Goal: Task Accomplishment & Management: Complete application form

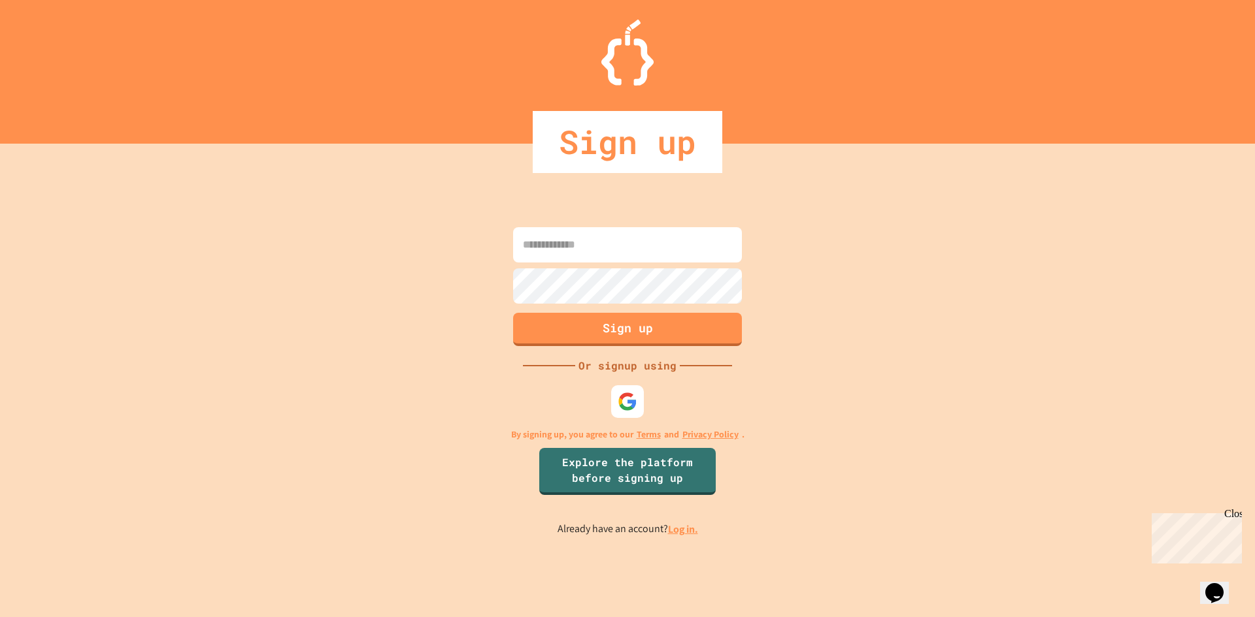
click at [642, 401] on div at bounding box center [627, 402] width 33 height 33
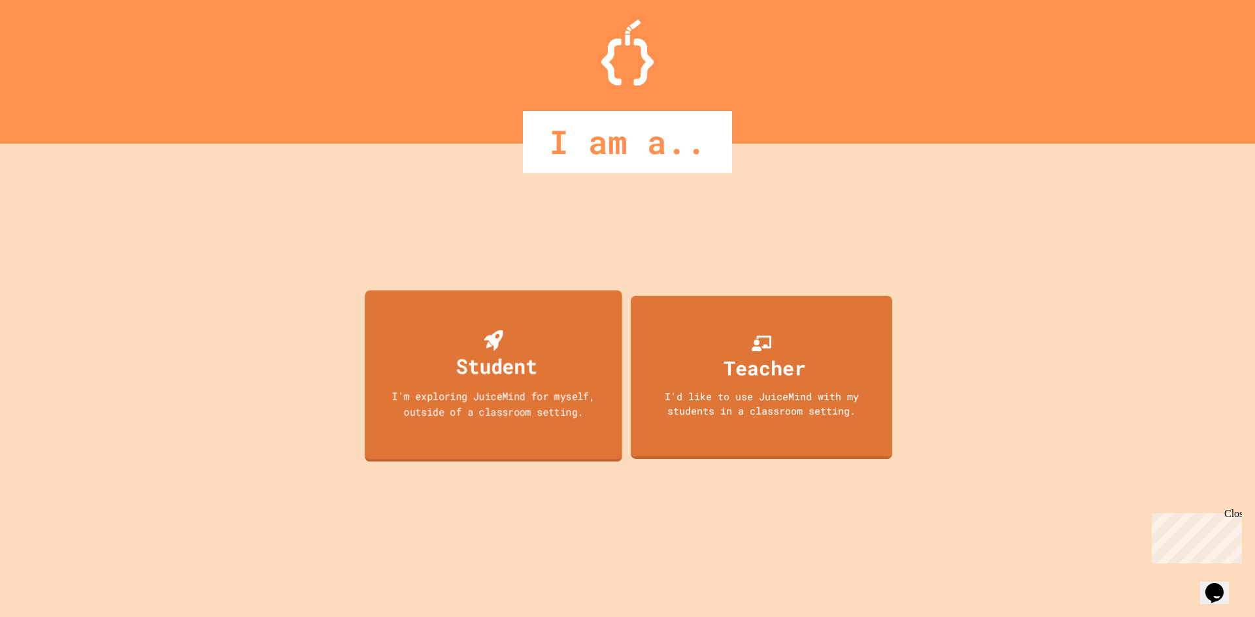
click at [446, 362] on div "Student I'm exploring JuiceMind for myself, outside of a classroom setting." at bounding box center [493, 376] width 257 height 172
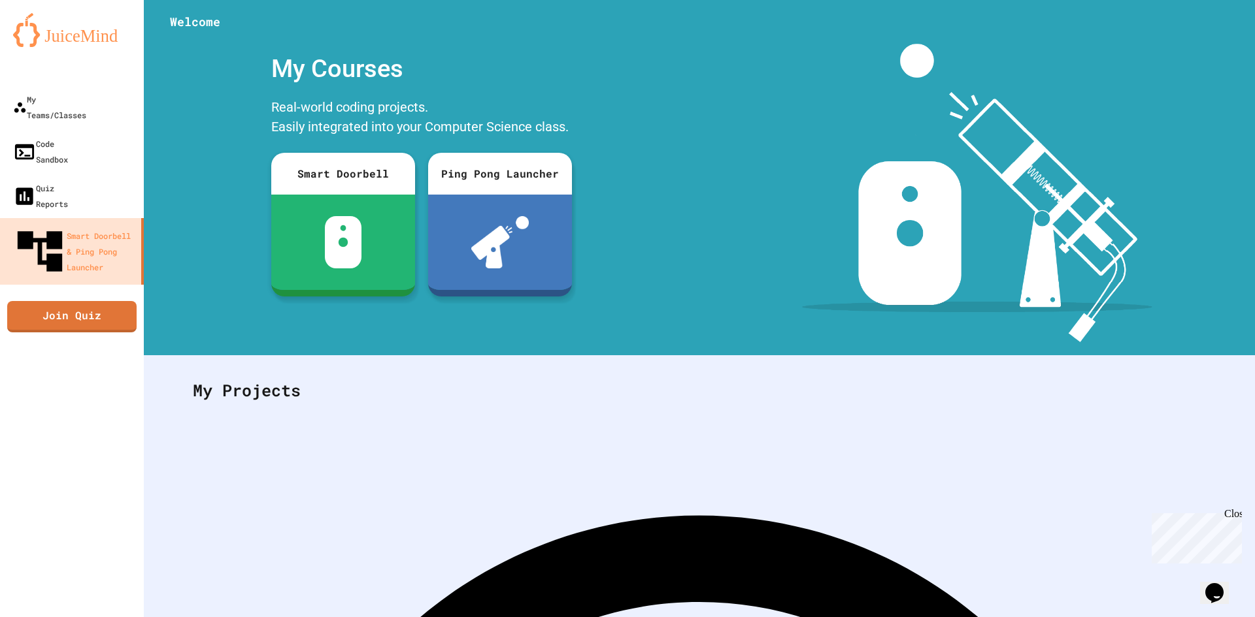
click at [1217, 584] on icon "Chat widget" at bounding box center [1214, 594] width 18 height 20
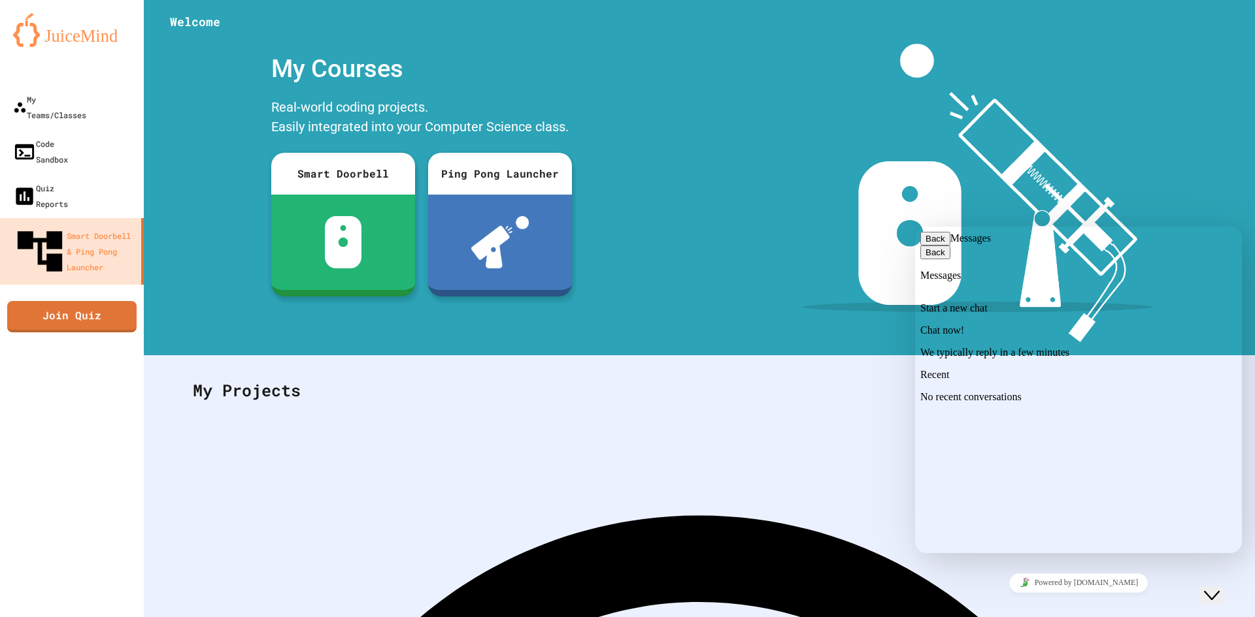
click at [1057, 354] on div "Chat now! We typically reply in a few minutes" at bounding box center [1078, 342] width 316 height 34
click at [915, 227] on textarea at bounding box center [915, 227] width 0 height 0
type textarea "*"
click at [936, 246] on button "Back" at bounding box center [935, 239] width 30 height 14
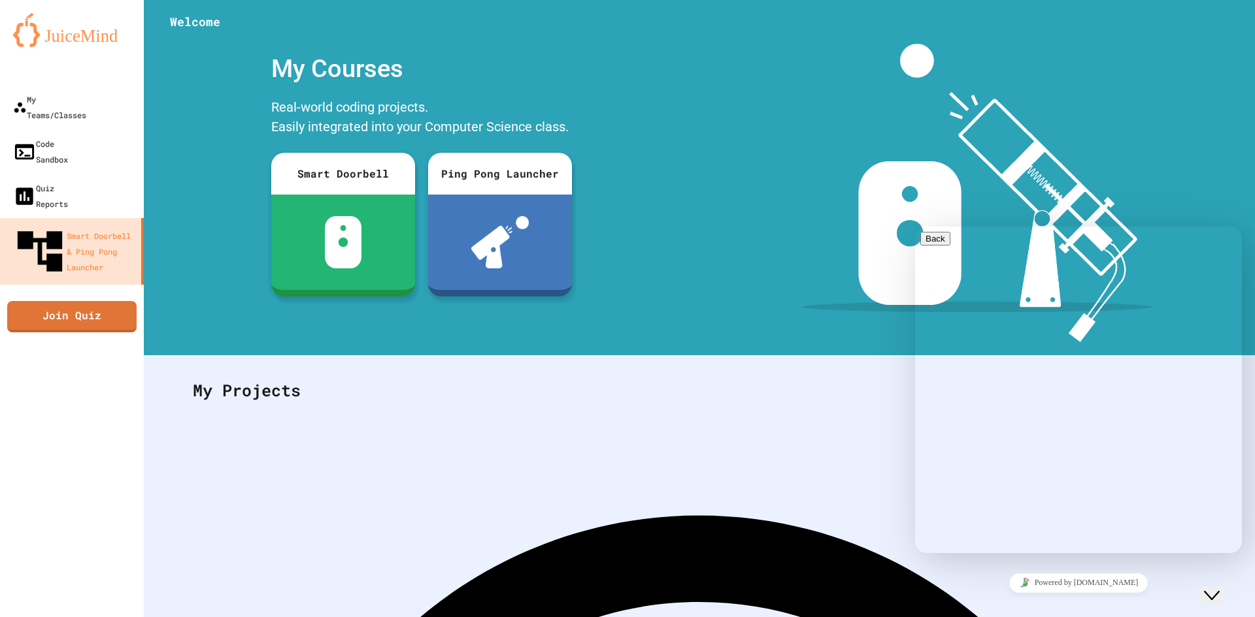
click at [1223, 587] on button "Close Chat This icon closes the chat window." at bounding box center [1212, 595] width 24 height 17
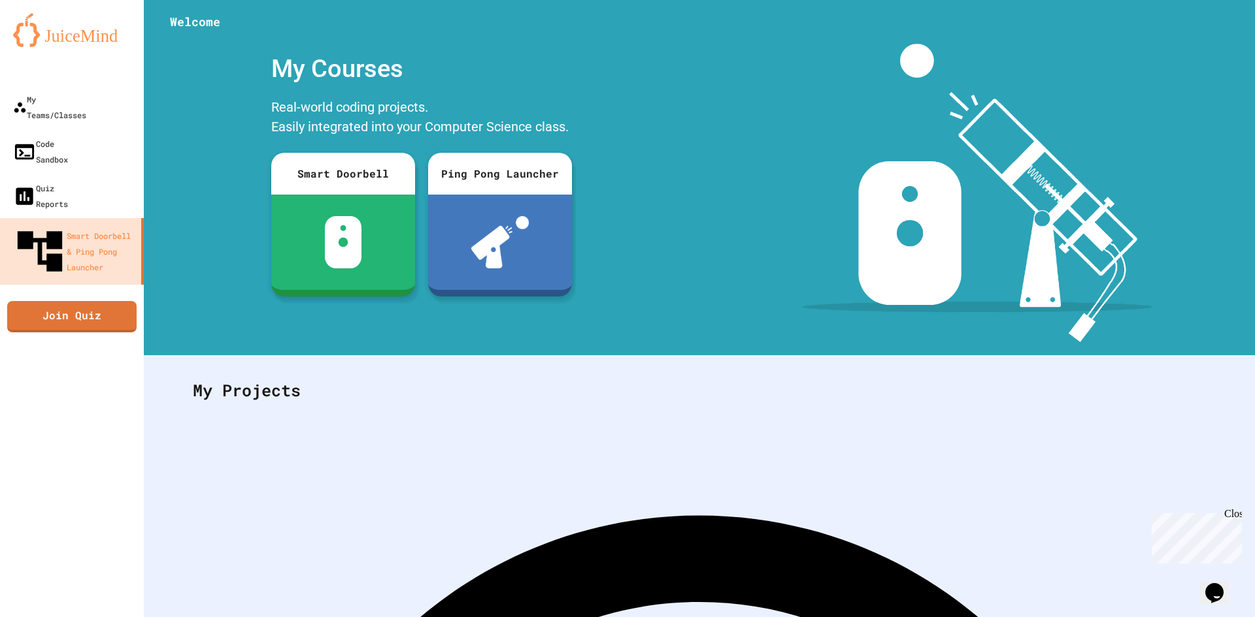
click at [1232, 511] on div "Close" at bounding box center [1232, 516] width 16 height 16
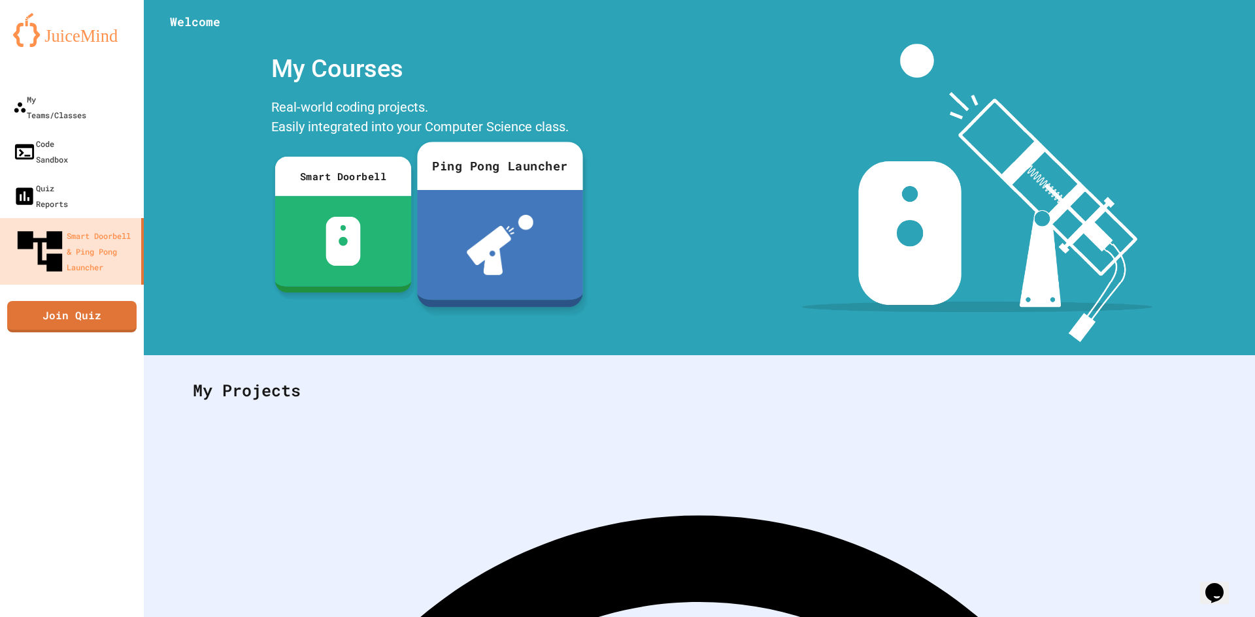
click at [493, 201] on div at bounding box center [499, 245] width 165 height 110
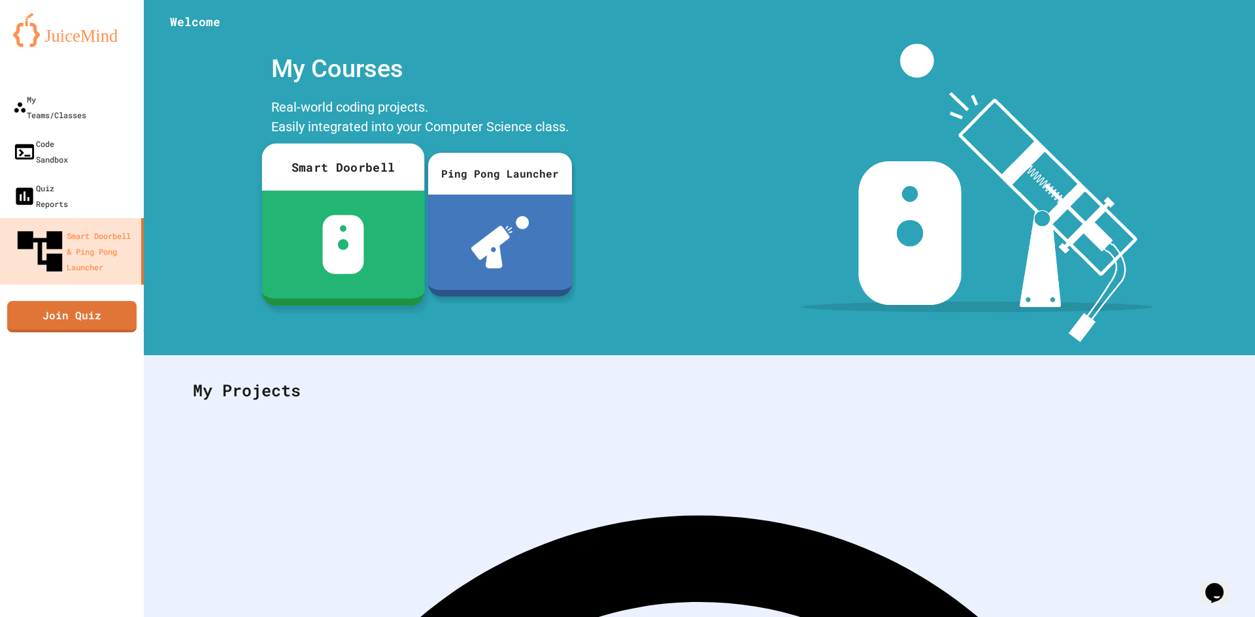
click at [280, 254] on div at bounding box center [343, 245] width 163 height 108
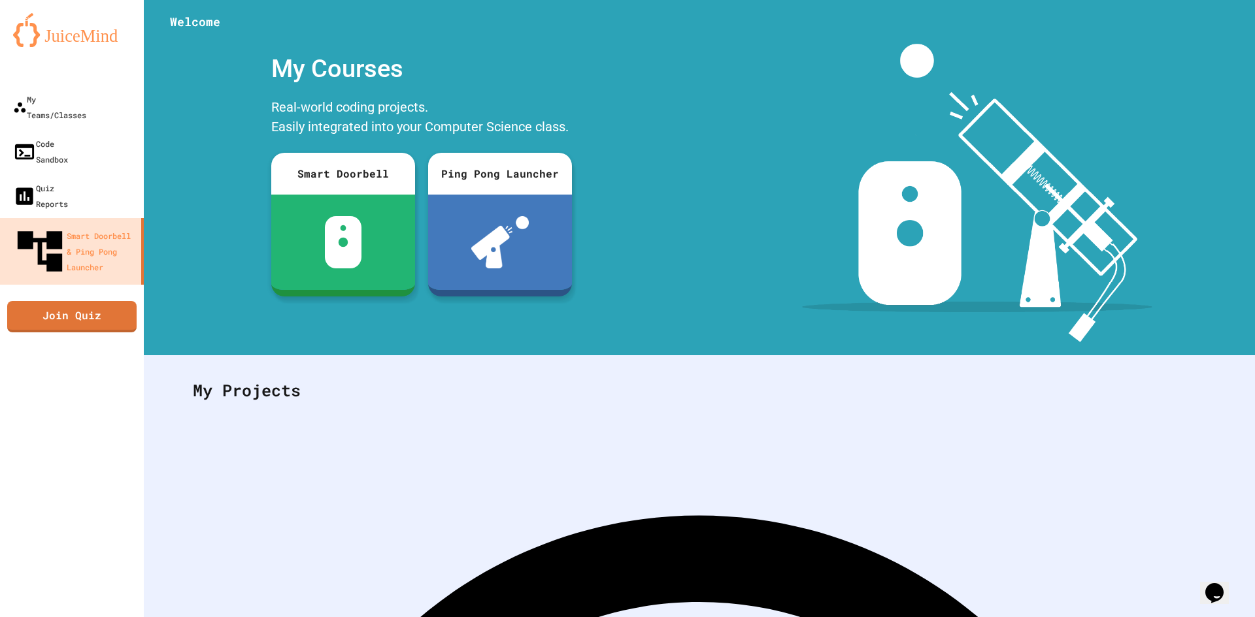
click at [1225, 586] on div "Opens Chat This icon Opens the chat window." at bounding box center [1214, 593] width 21 height 21
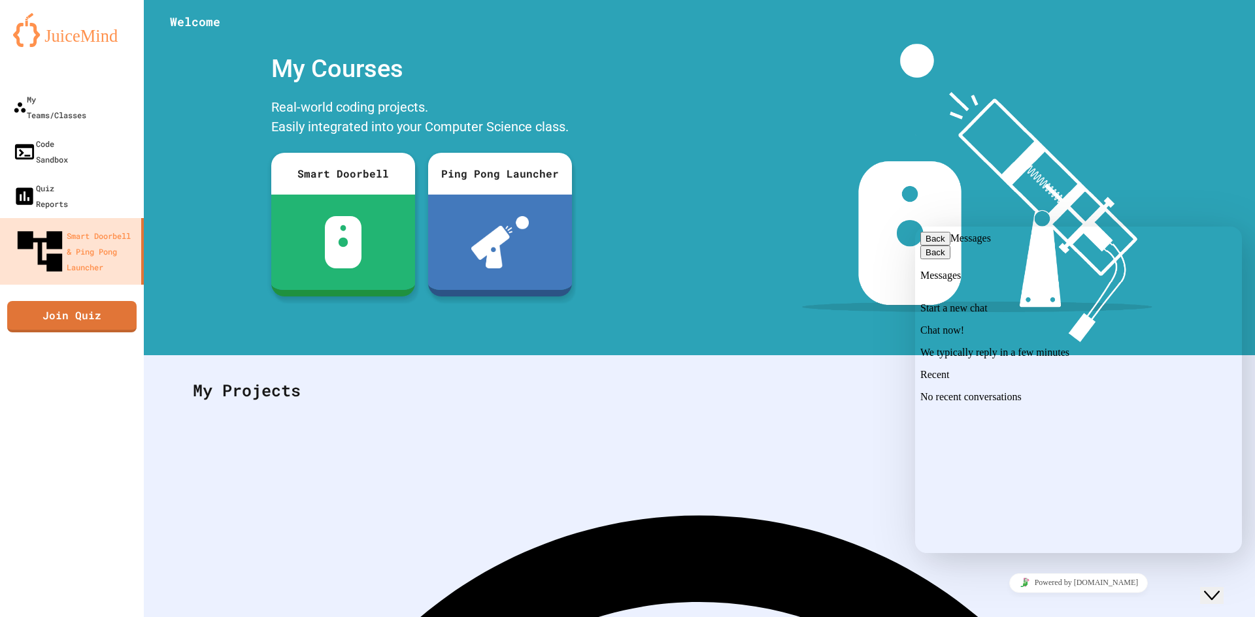
click at [935, 239] on button "Back" at bounding box center [935, 239] width 30 height 14
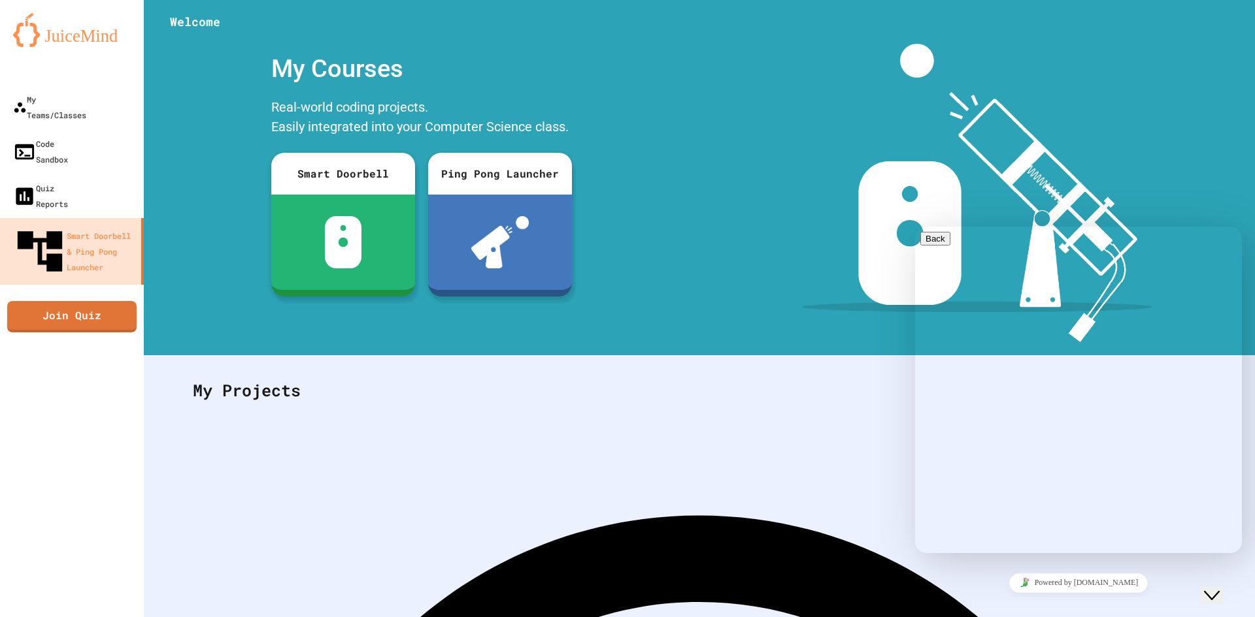
click at [1215, 587] on button "Close Chat This icon closes the chat window." at bounding box center [1212, 595] width 24 height 17
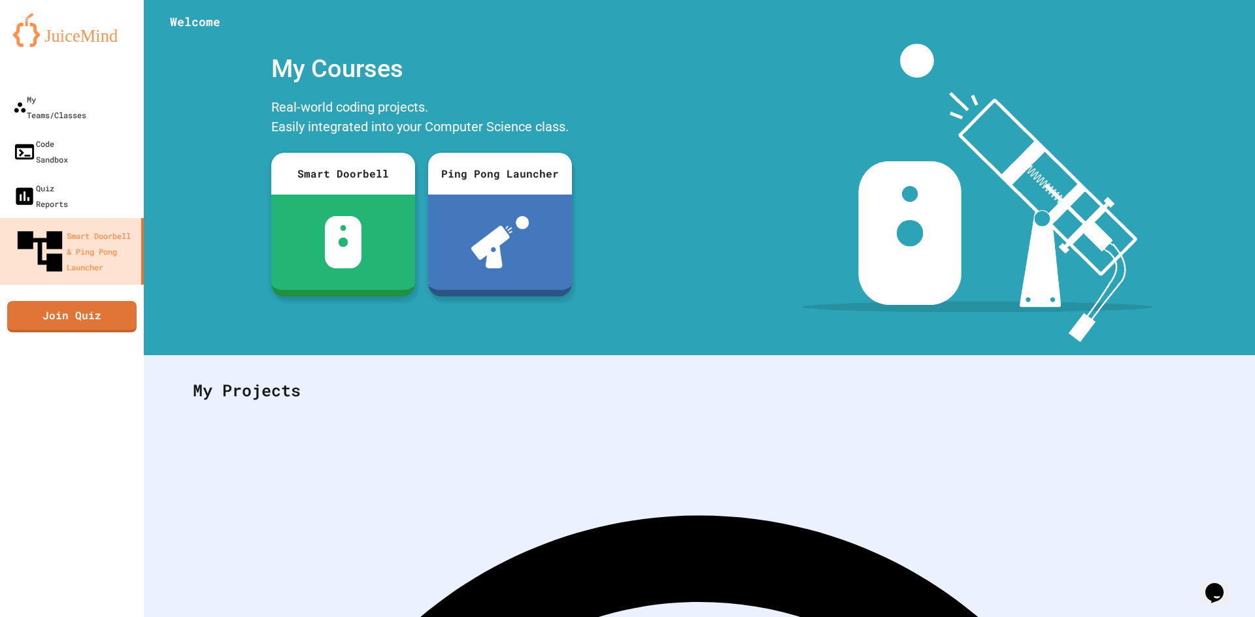
click at [1219, 34] on icon "My Notifications" at bounding box center [1226, 42] width 14 height 16
click at [1179, 617] on div at bounding box center [627, 617] width 1255 height 0
click at [1215, 32] on icon "My Account" at bounding box center [1215, 32] width 0 height 0
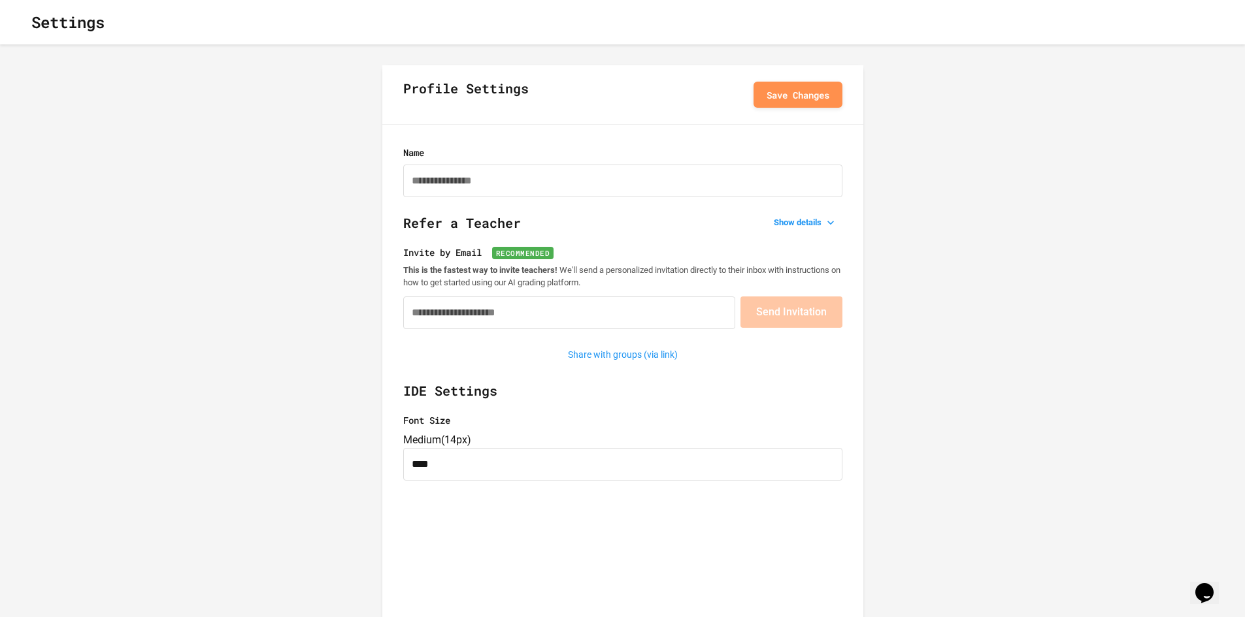
type input "**********"
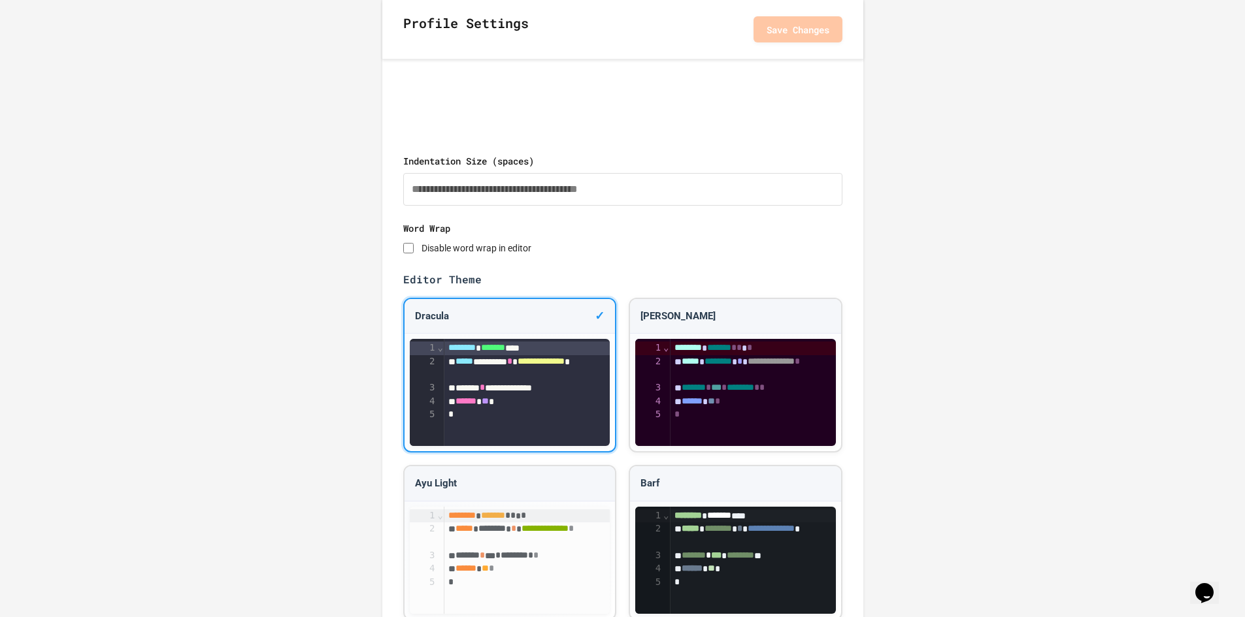
scroll to position [874, 0]
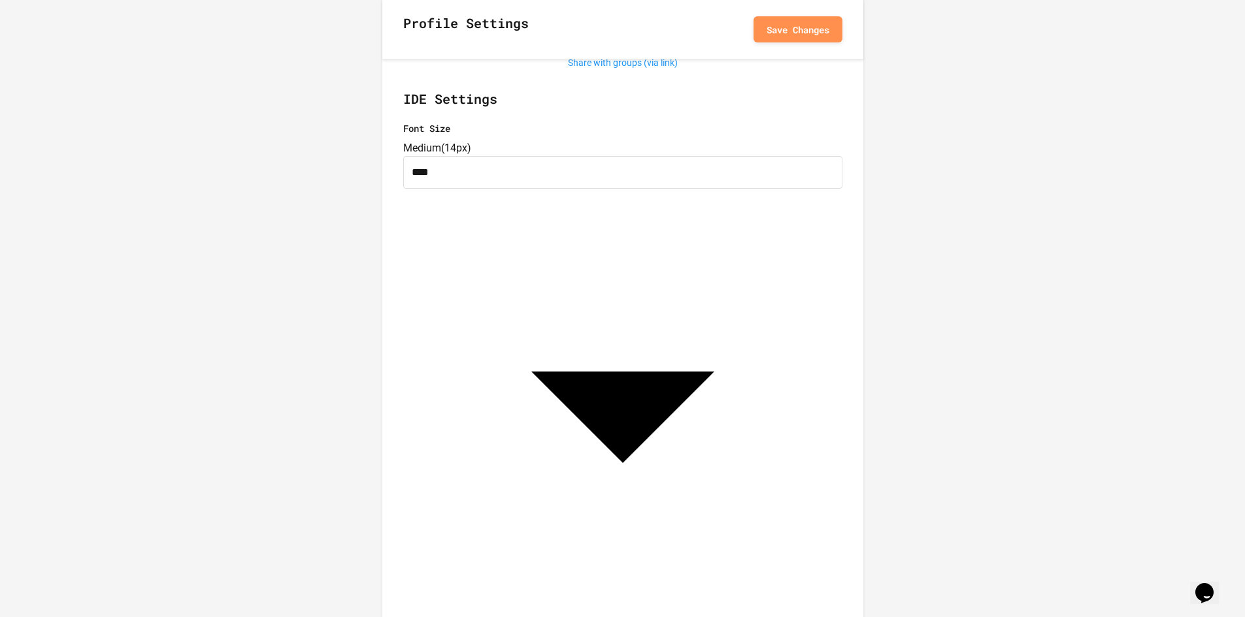
scroll to position [286, 0]
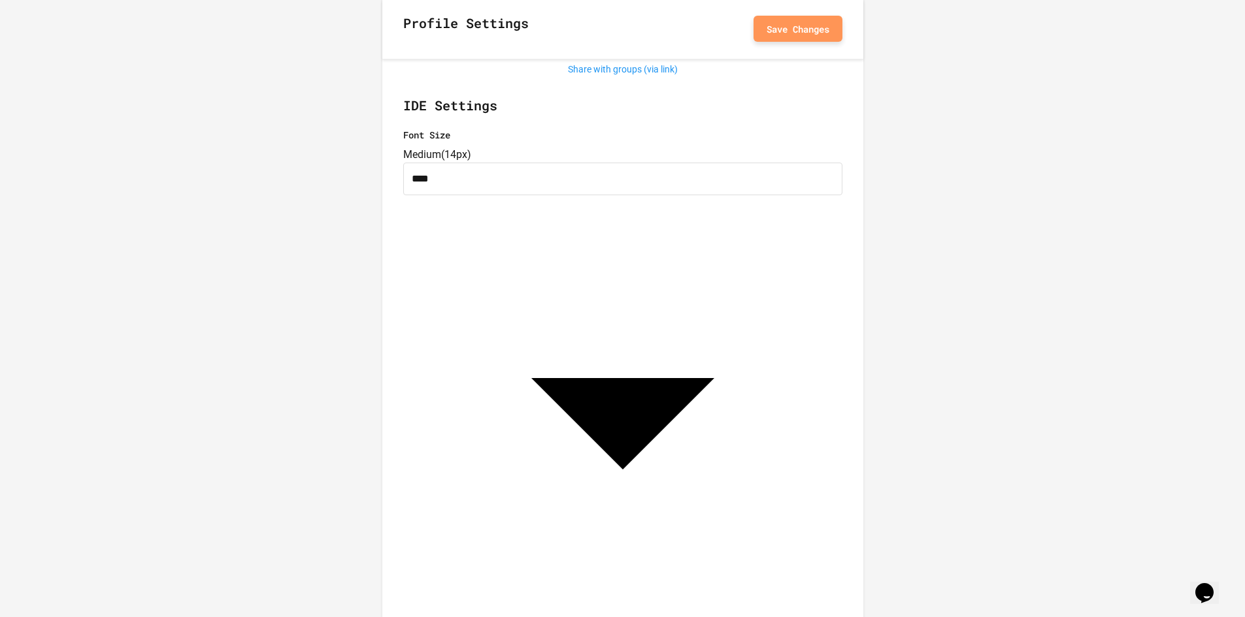
click at [770, 26] on button "Save Changes" at bounding box center [797, 29] width 89 height 26
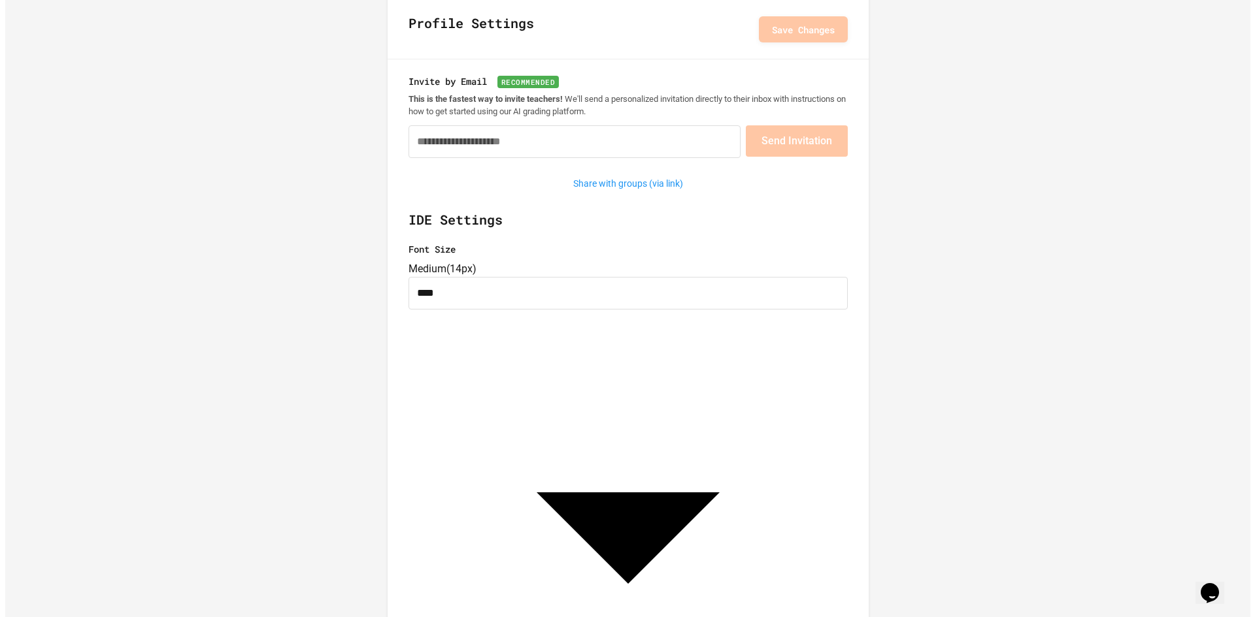
scroll to position [0, 0]
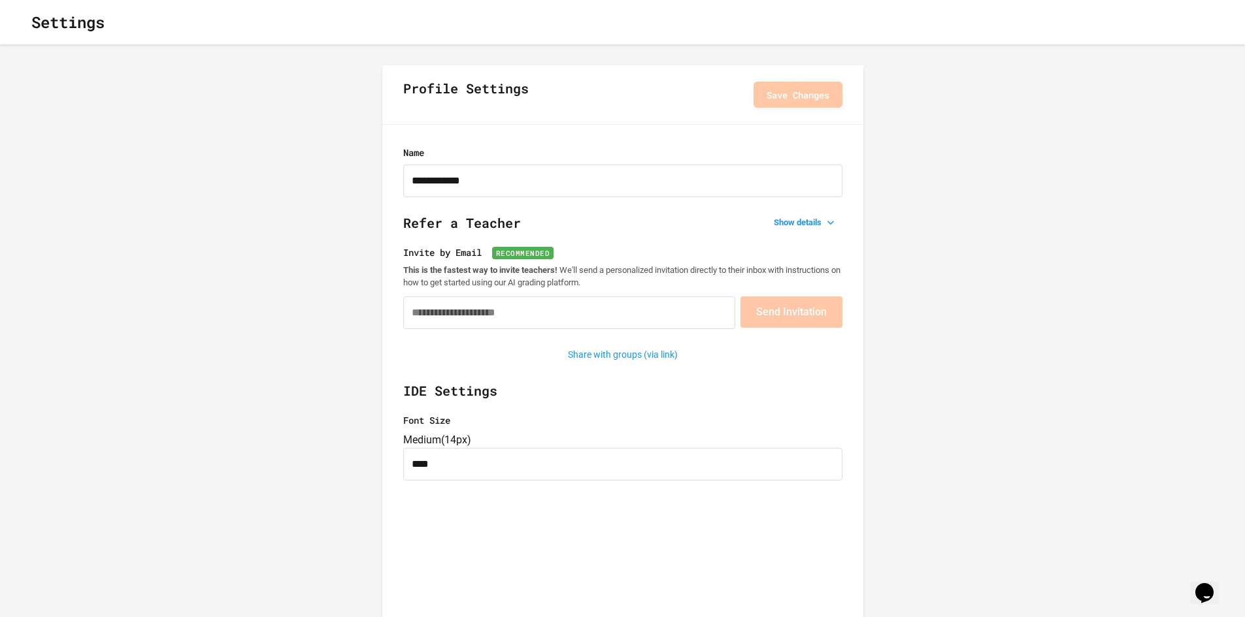
click at [29, 25] on icon "button" at bounding box center [29, 30] width 10 height 10
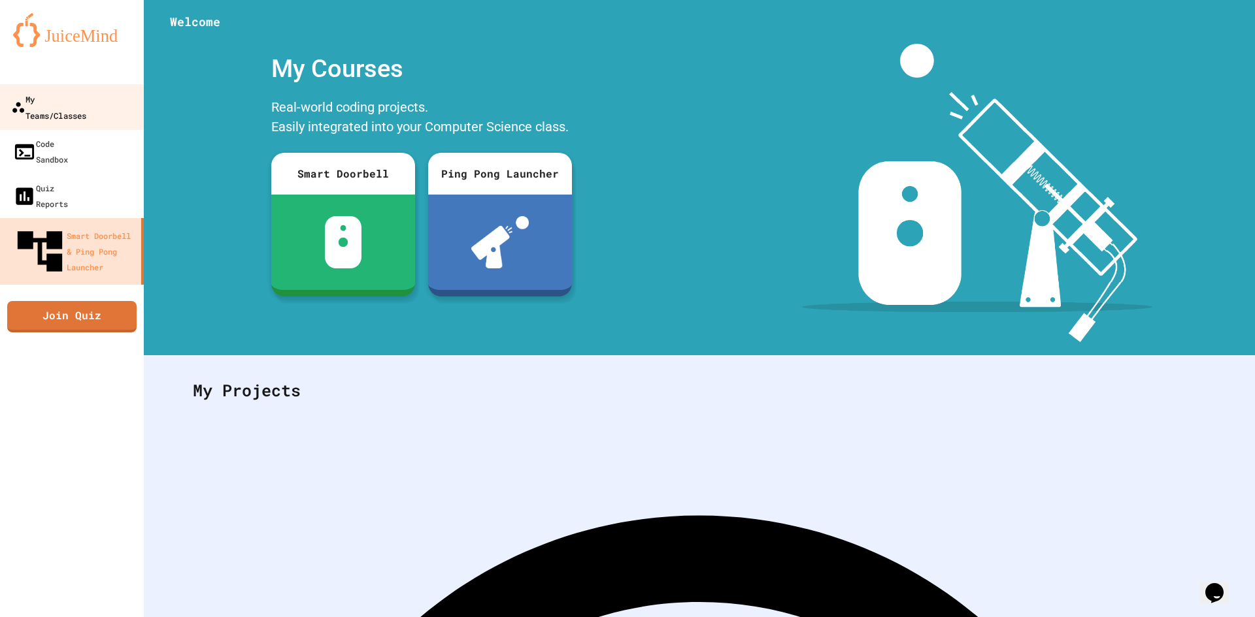
click at [51, 102] on div "My Teams/Classes" at bounding box center [48, 107] width 75 height 32
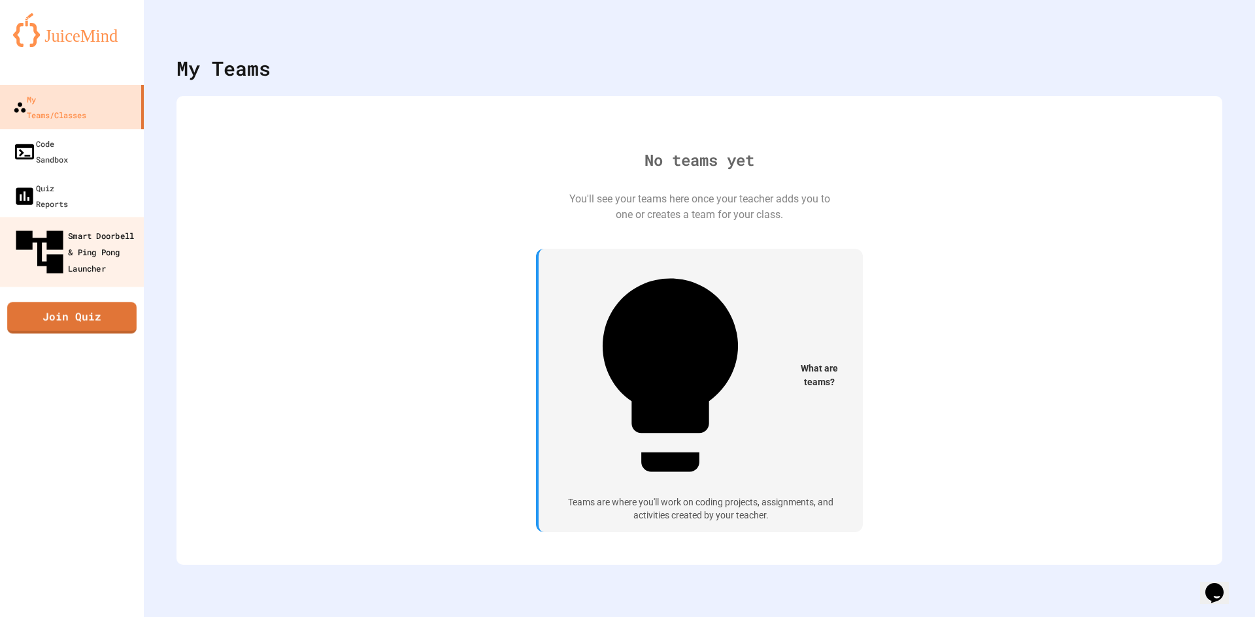
click at [82, 224] on div "Smart Doorbell & Ping Pong Launcher" at bounding box center [75, 252] width 129 height 57
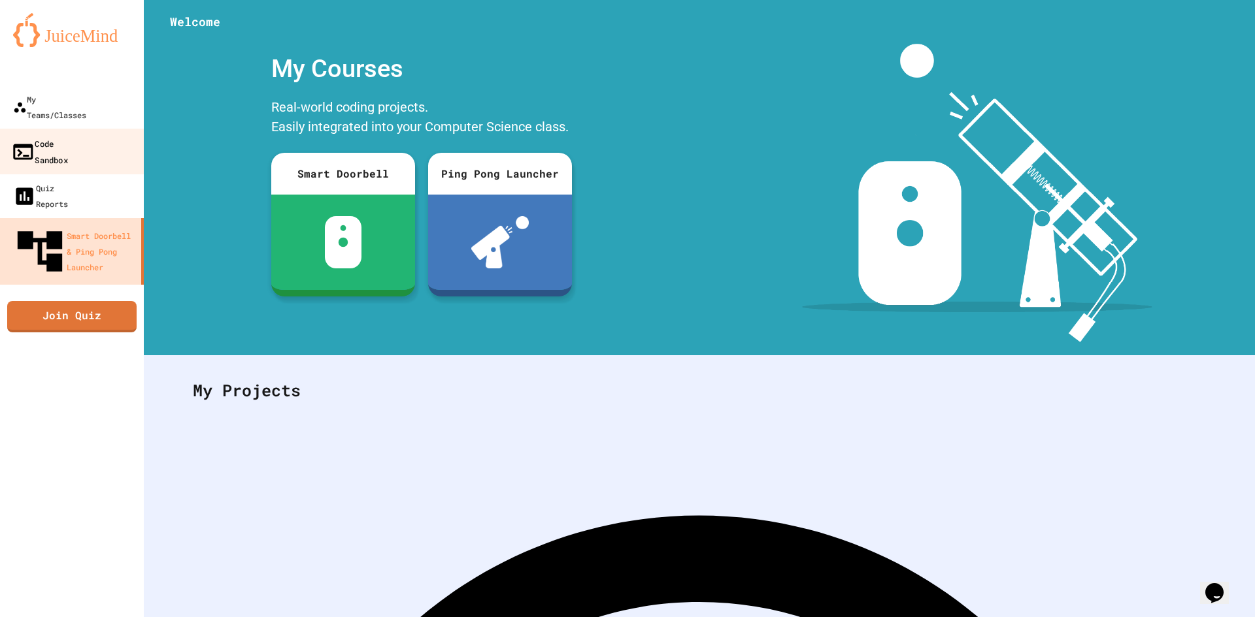
click at [49, 137] on link "Code Sandbox" at bounding box center [72, 152] width 148 height 46
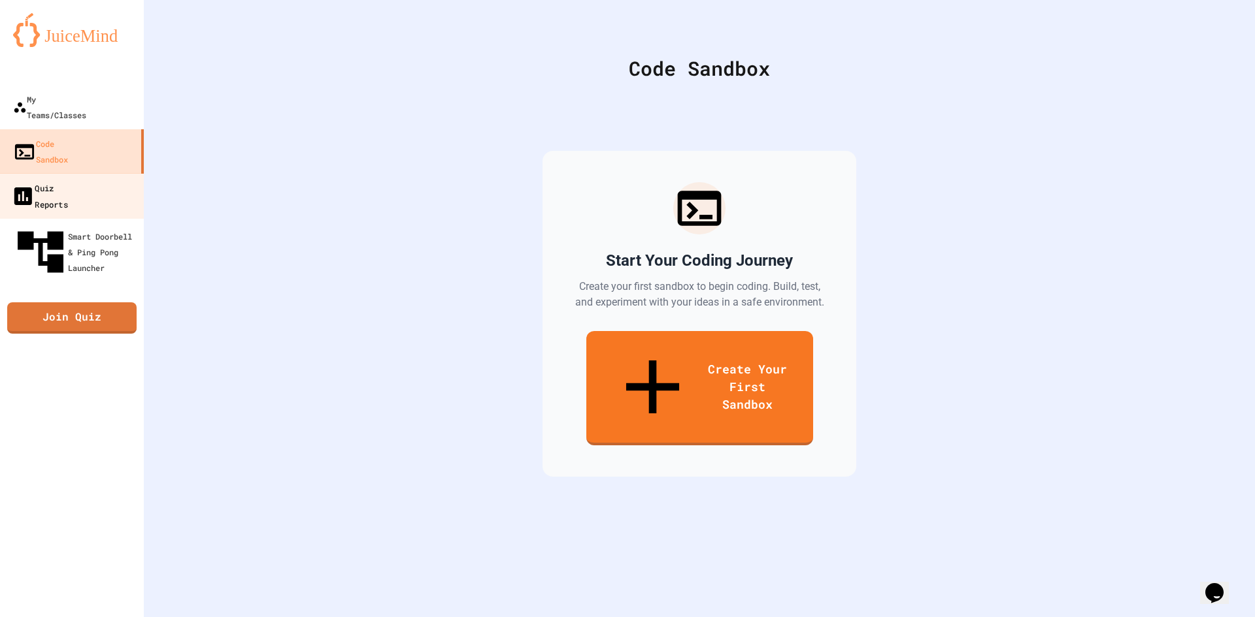
click at [48, 180] on div "Quiz Reports" at bounding box center [39, 196] width 57 height 32
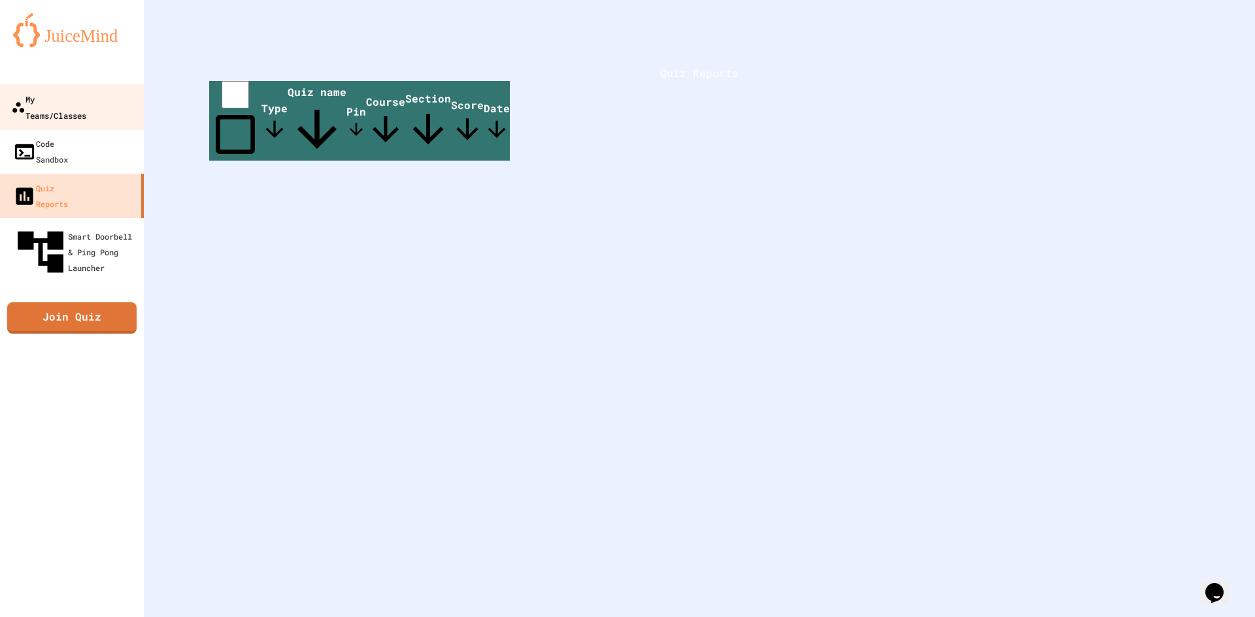
click at [54, 95] on div "My Teams/Classes" at bounding box center [48, 107] width 75 height 32
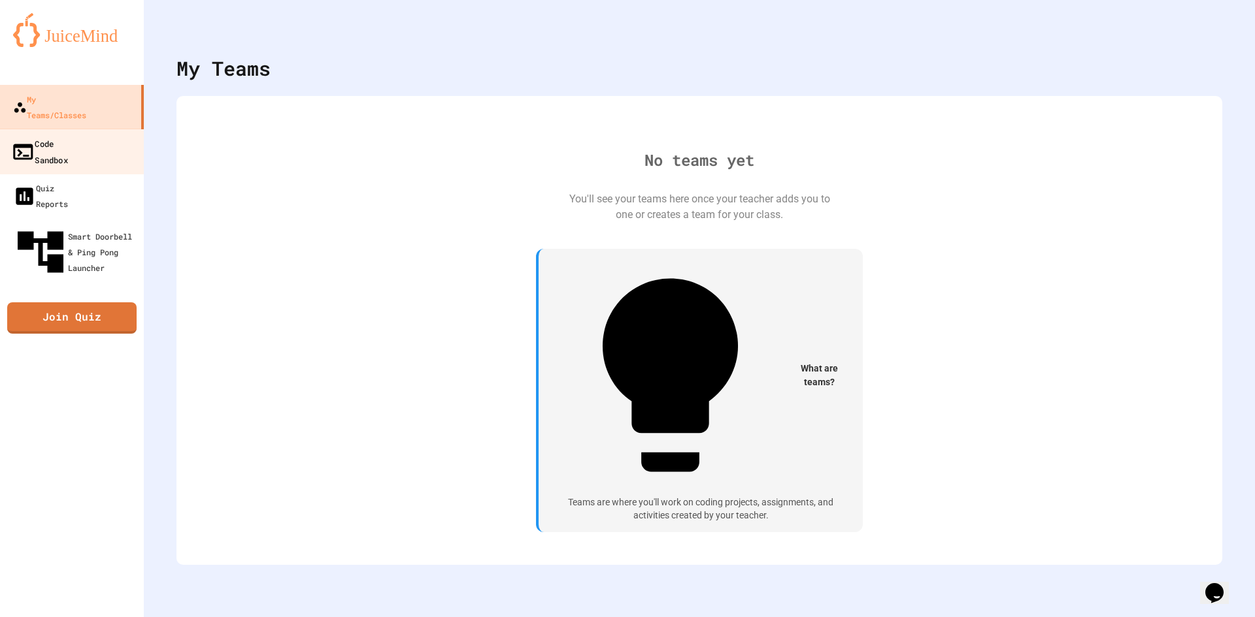
click at [56, 139] on link "Code Sandbox" at bounding box center [72, 152] width 148 height 46
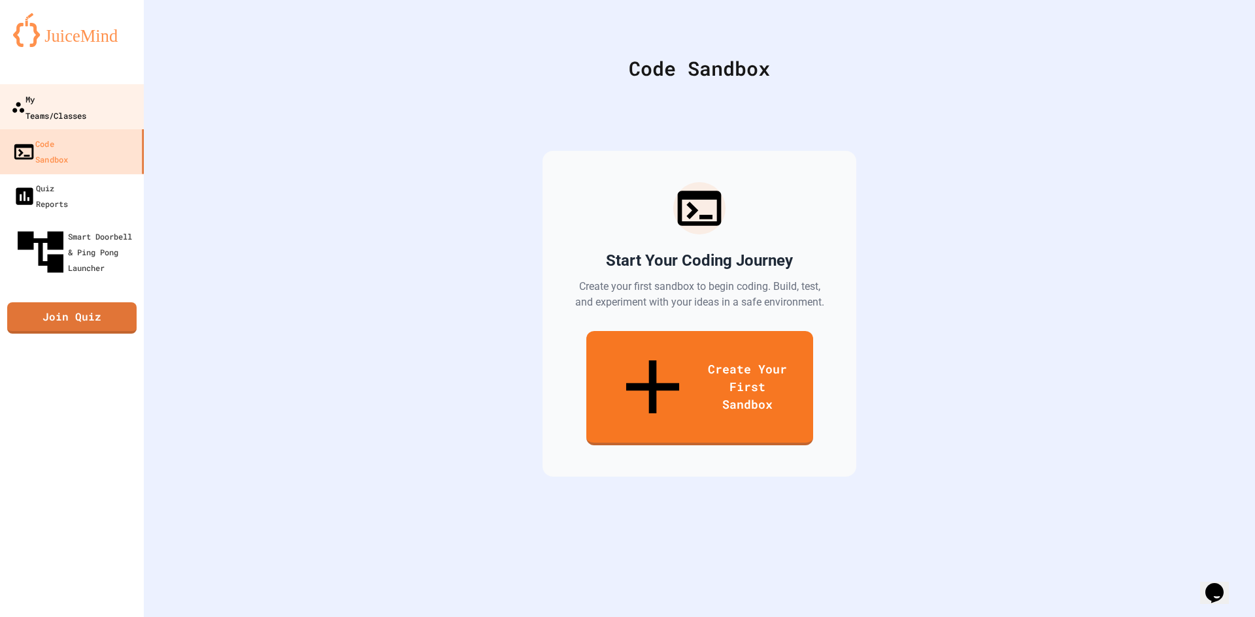
click at [106, 86] on link "My Teams/Classes" at bounding box center [72, 107] width 148 height 46
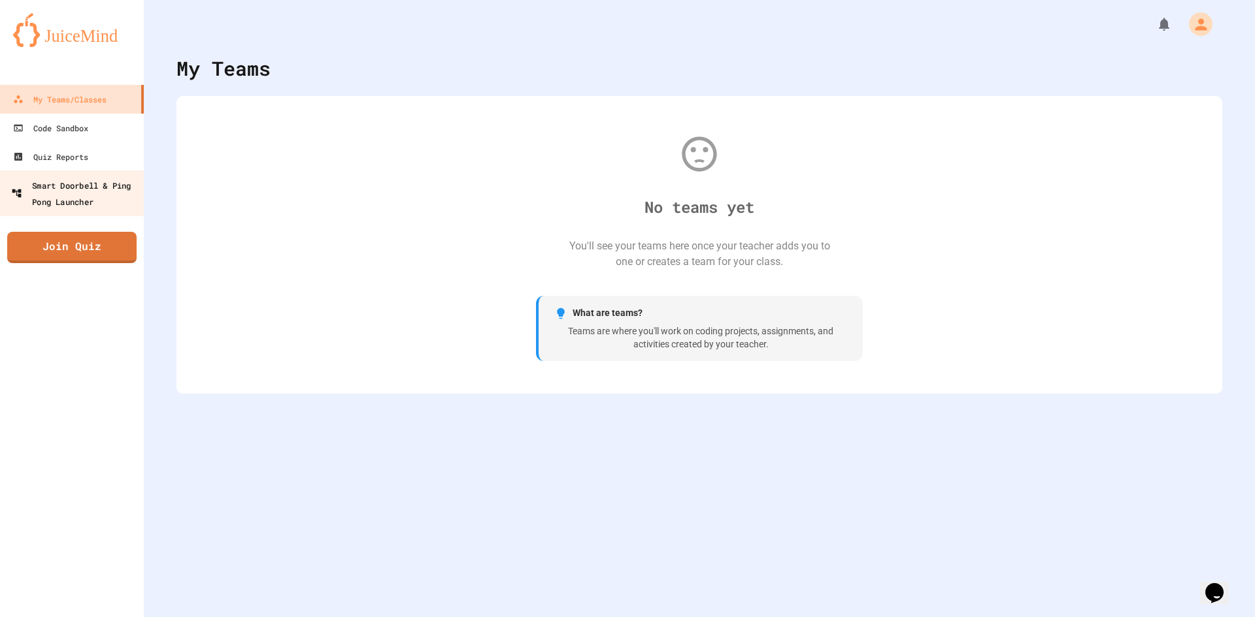
click at [81, 179] on div "Smart Doorbell & Ping Pong Launcher" at bounding box center [75, 193] width 129 height 32
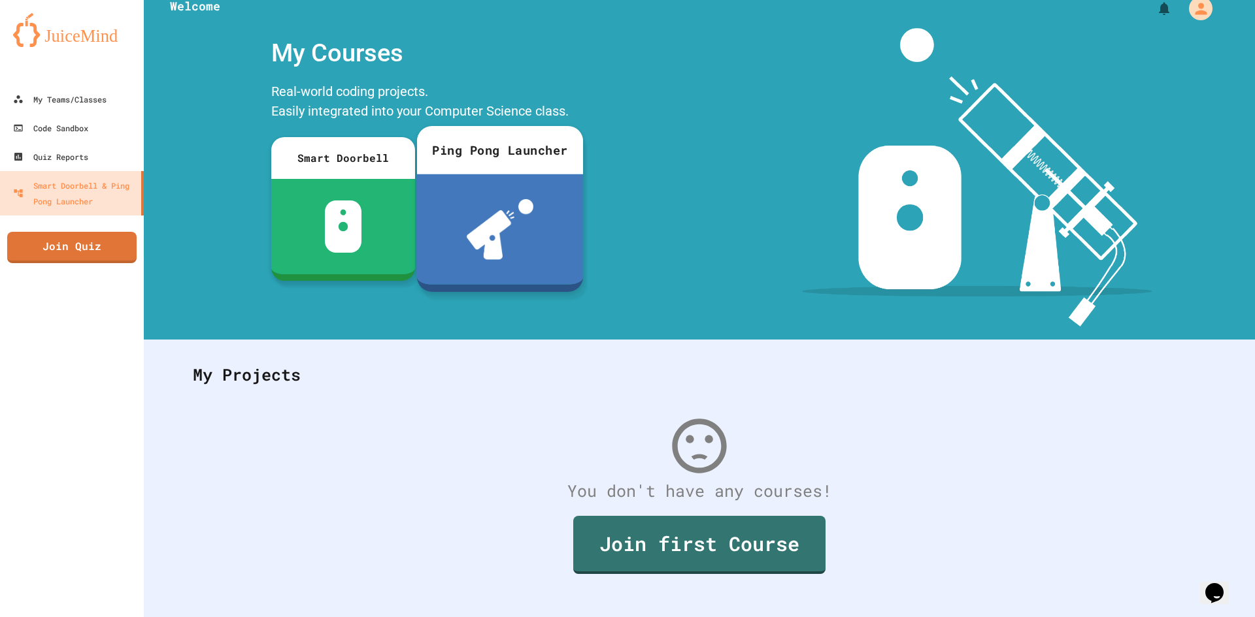
scroll to position [38, 0]
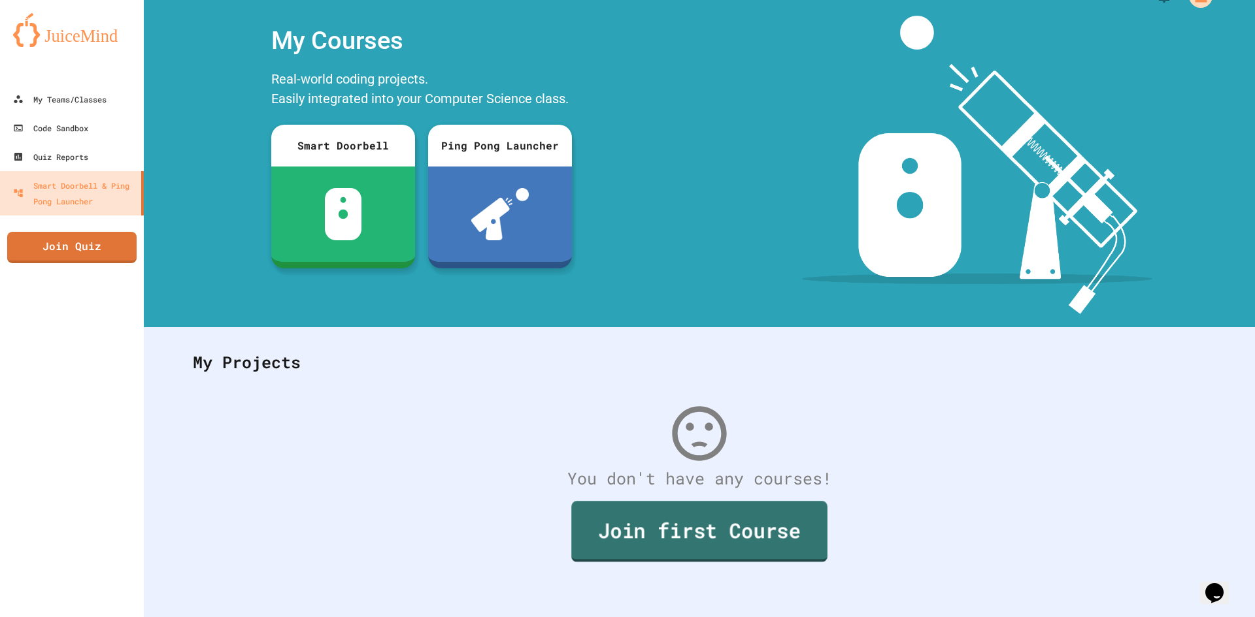
click at [626, 529] on link "Join first Course" at bounding box center [699, 531] width 256 height 61
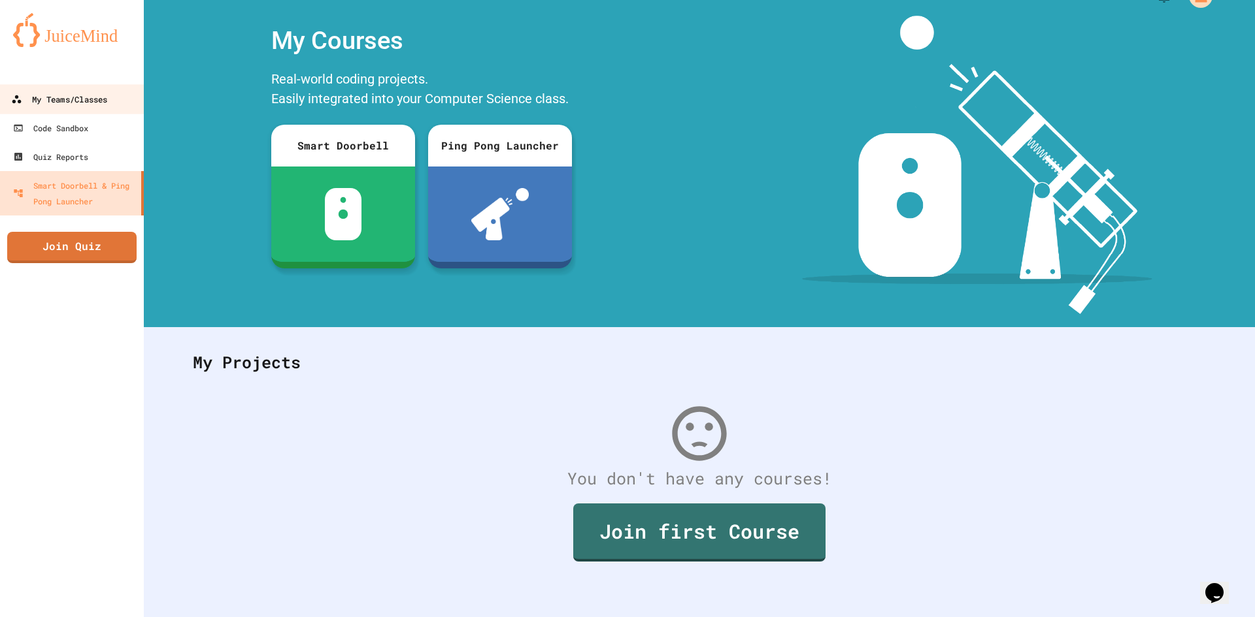
click at [96, 90] on link "My Teams/Classes" at bounding box center [72, 98] width 148 height 29
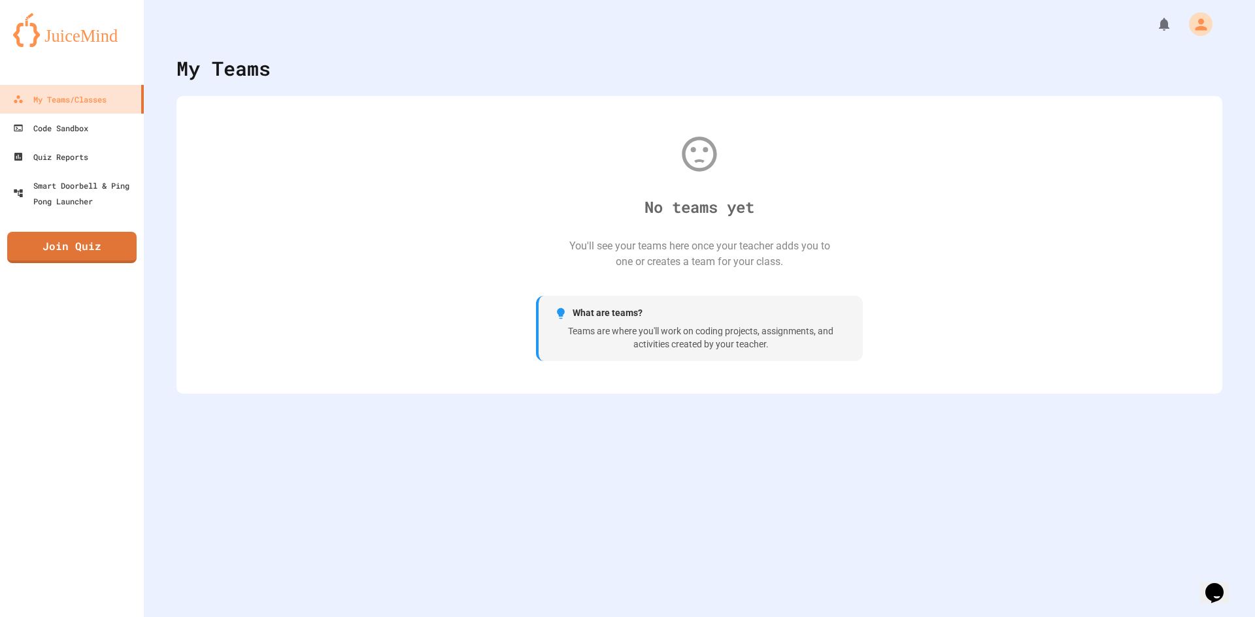
click at [755, 314] on div "What are teams?" at bounding box center [700, 313] width 293 height 14
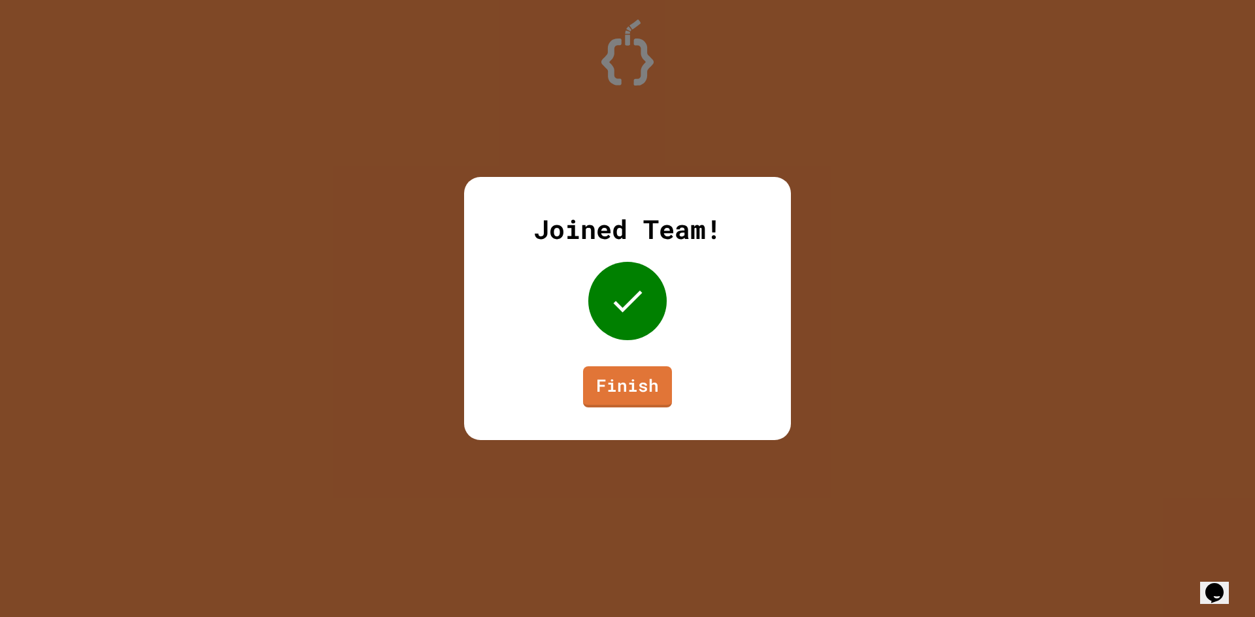
click at [597, 370] on link "Finish" at bounding box center [627, 387] width 89 height 41
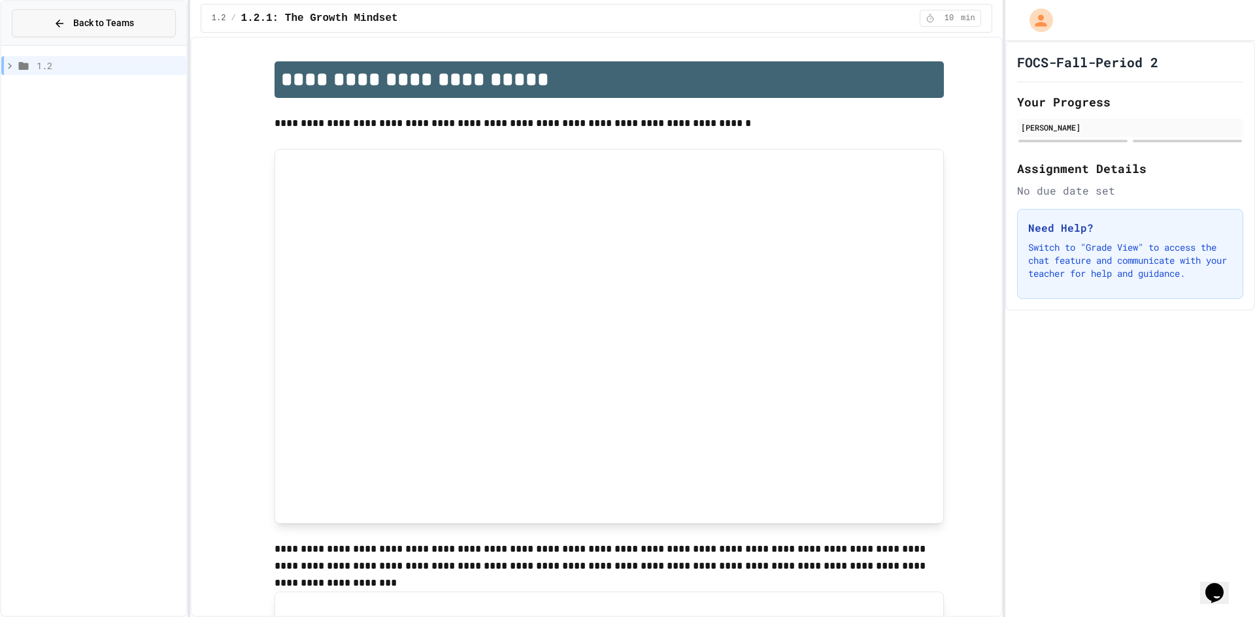
click at [155, 27] on button "Back to Teams" at bounding box center [94, 23] width 164 height 28
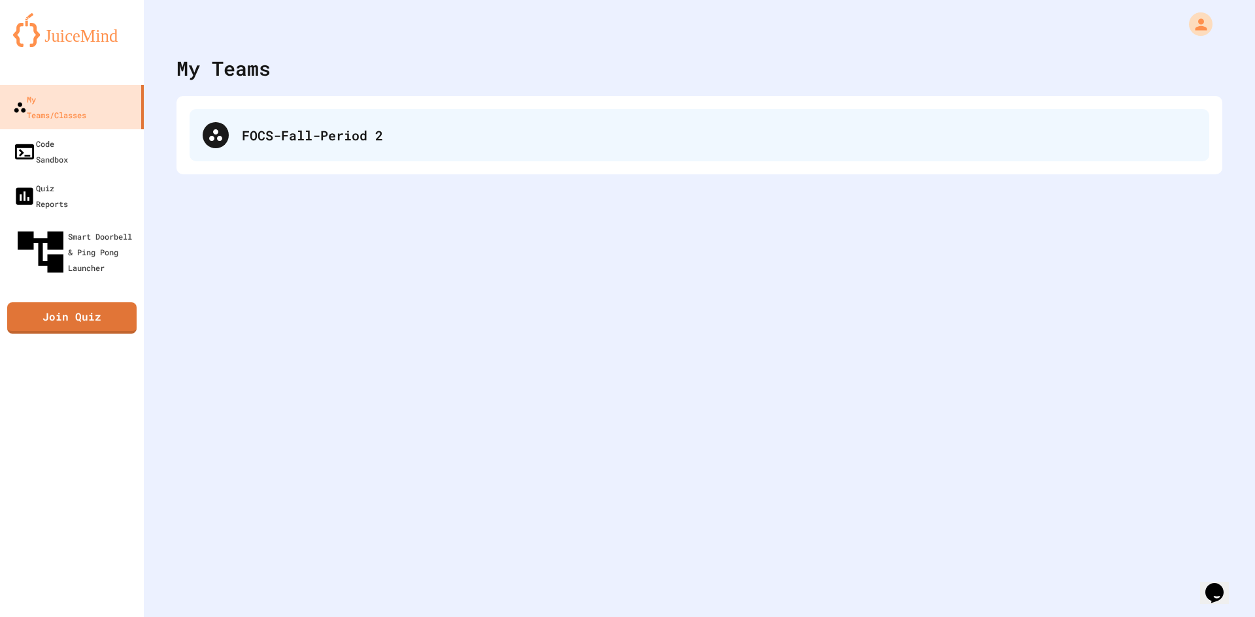
click at [297, 123] on div "FOCS-Fall-Period 2" at bounding box center [698, 135] width 1019 height 52
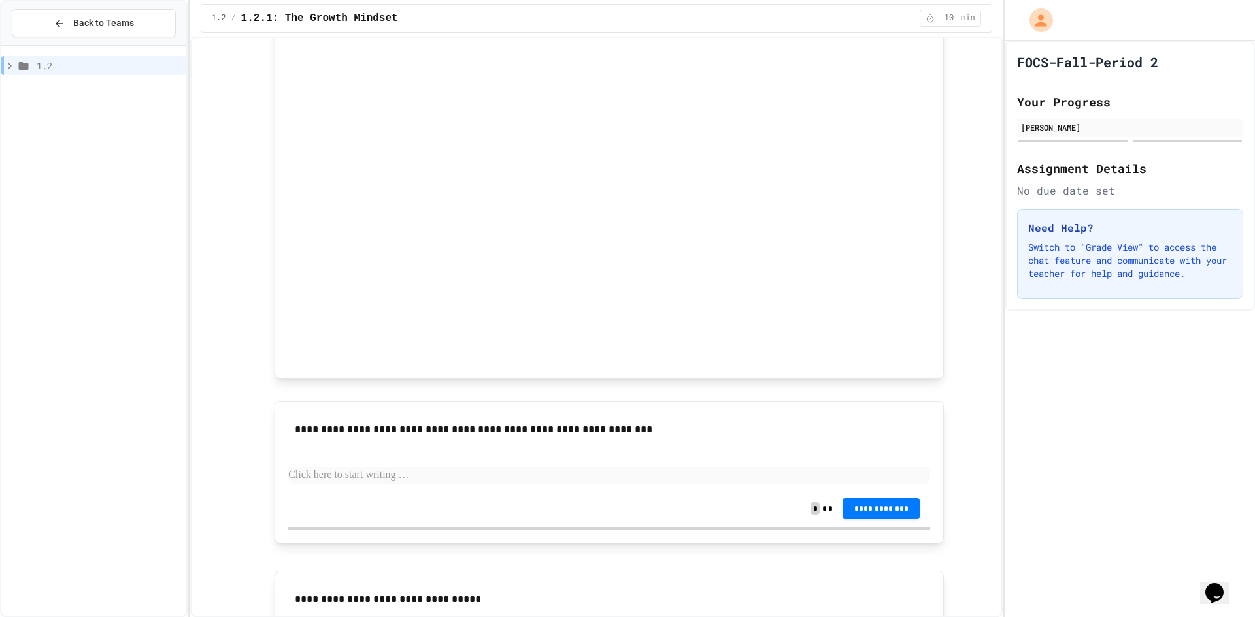
scroll to position [731, 0]
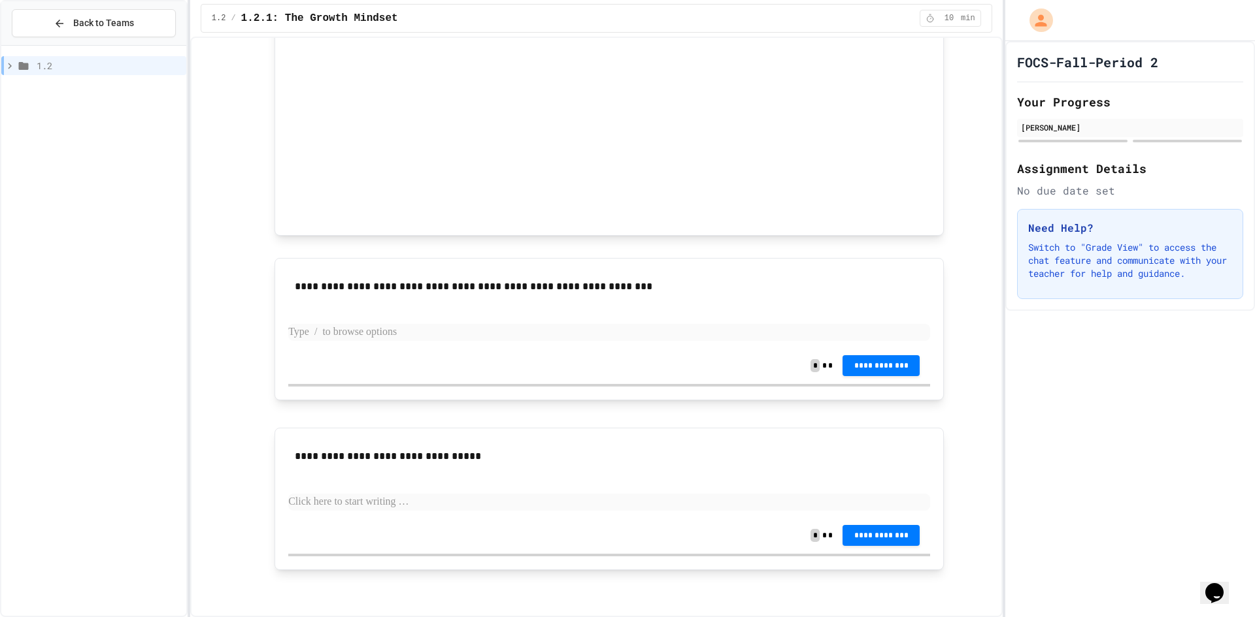
click at [342, 332] on p at bounding box center [609, 332] width 642 height 17
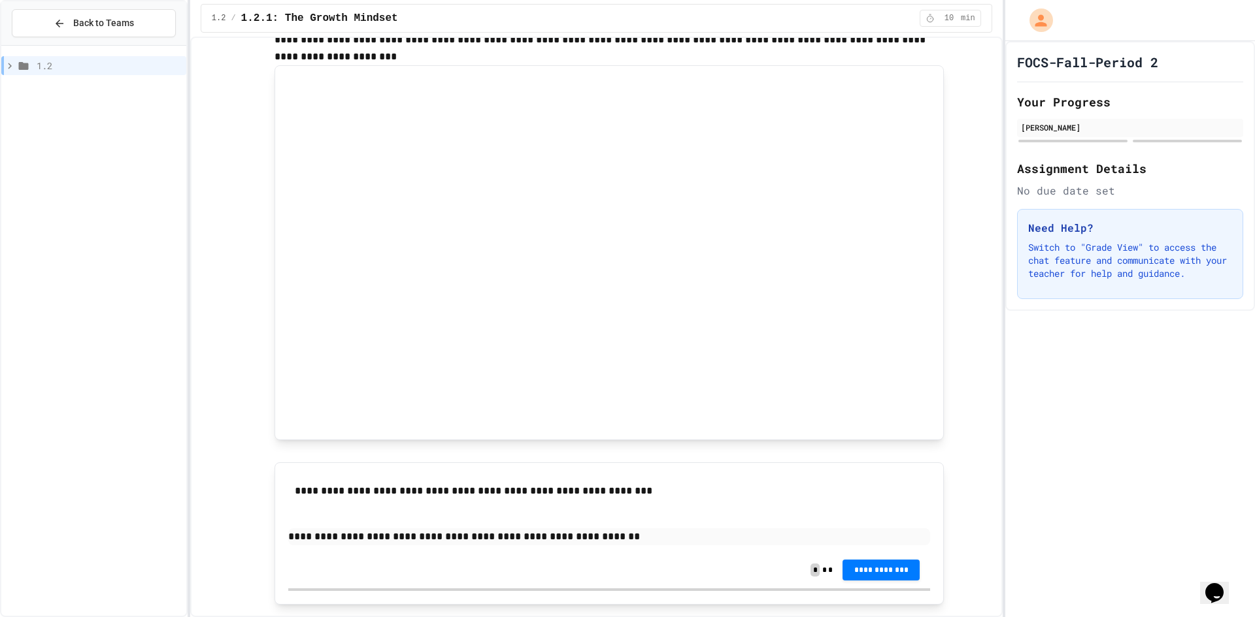
scroll to position [601, 0]
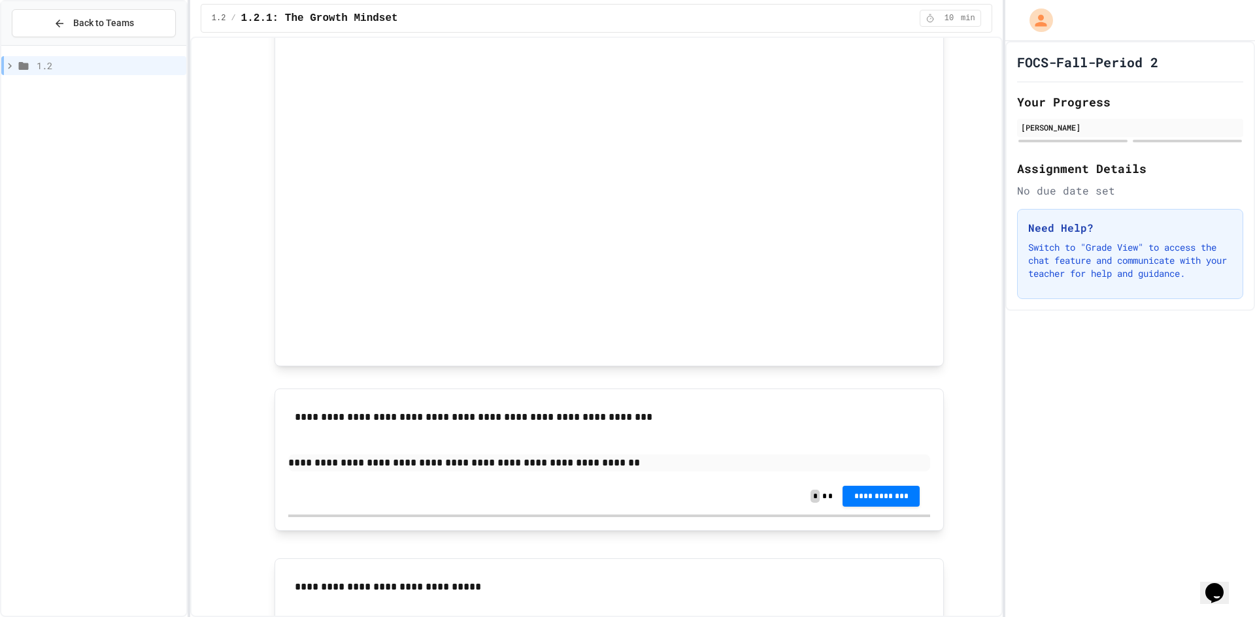
click at [623, 467] on p "**********" at bounding box center [609, 463] width 642 height 17
drag, startPoint x: 856, startPoint y: 460, endPoint x: 819, endPoint y: 463, distance: 37.4
click at [819, 463] on p "**********" at bounding box center [609, 463] width 642 height 17
click at [914, 504] on button "**********" at bounding box center [880, 496] width 77 height 21
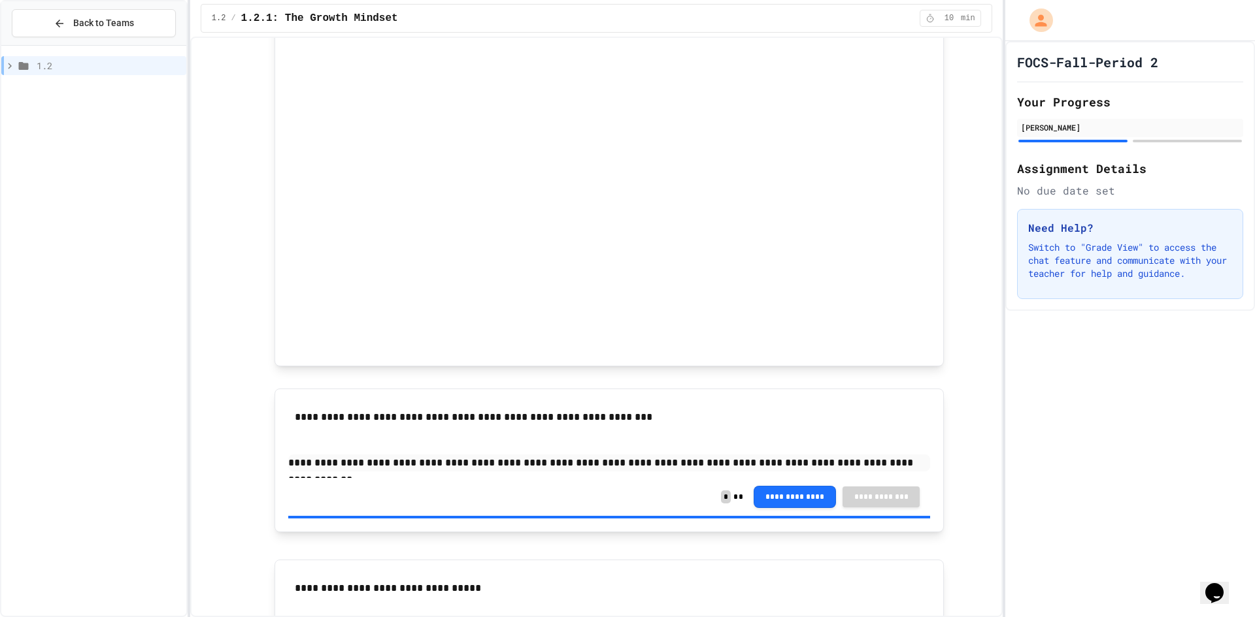
click at [746, 468] on p "**********" at bounding box center [609, 463] width 642 height 17
click at [1102, 449] on div "FOCS-Fall-Period 2 Your Progress Ahrin Pandya Assignment Details No due date se…" at bounding box center [1130, 329] width 250 height 576
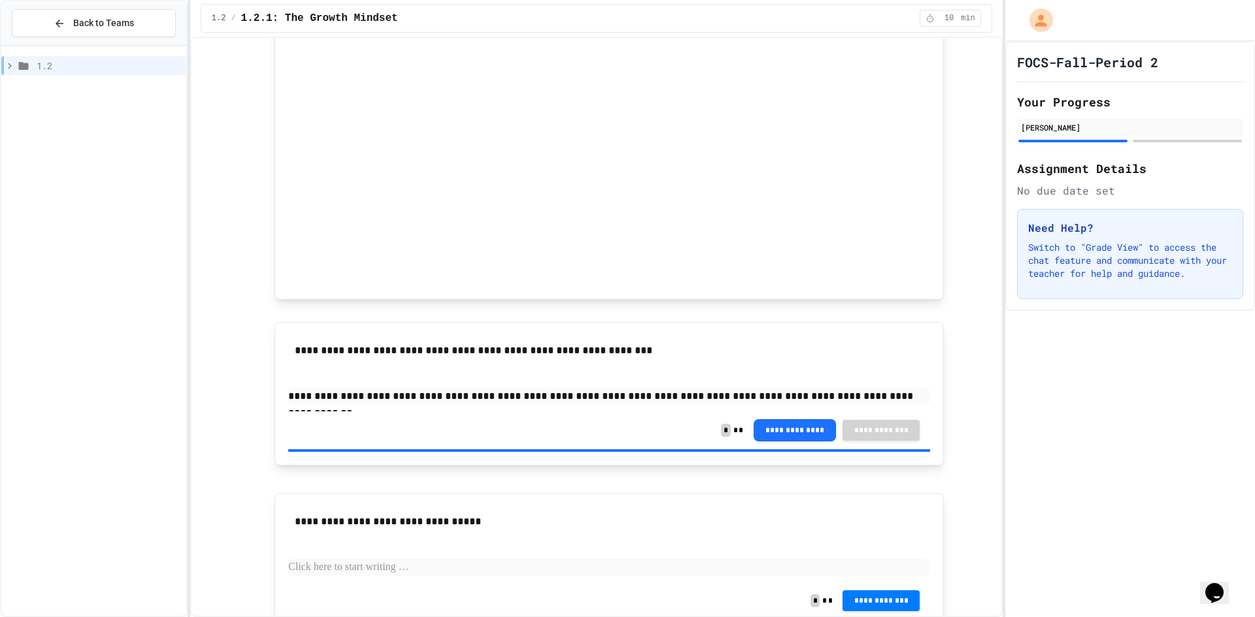
scroll to position [733, 0]
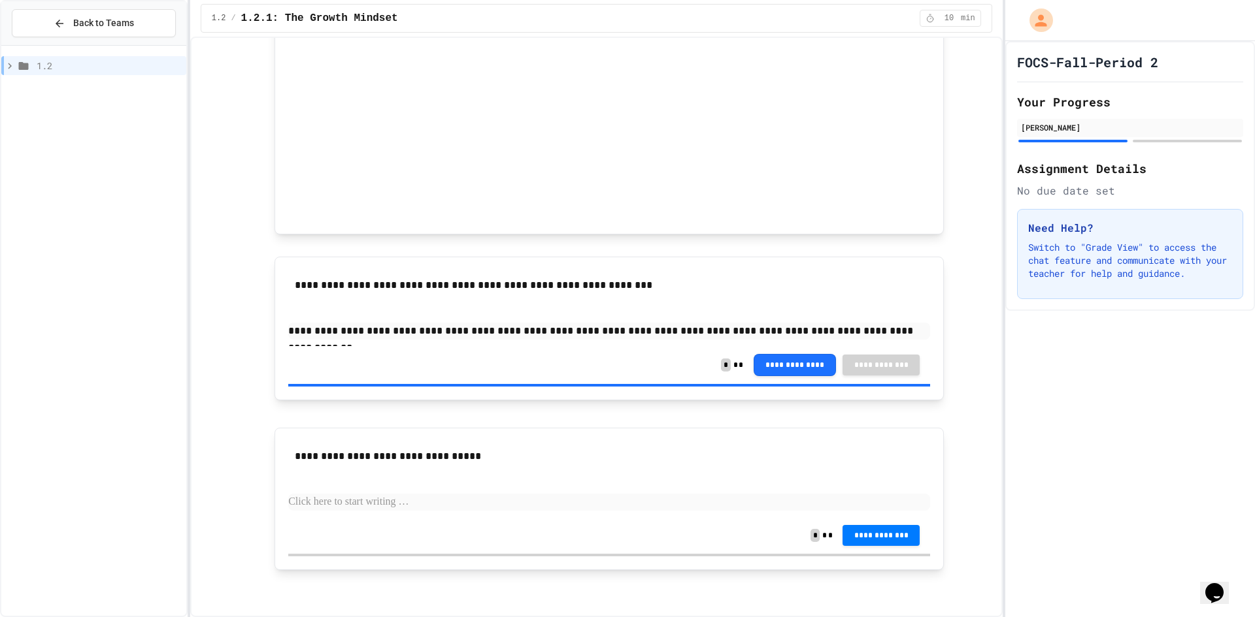
click at [431, 499] on p at bounding box center [609, 502] width 642 height 17
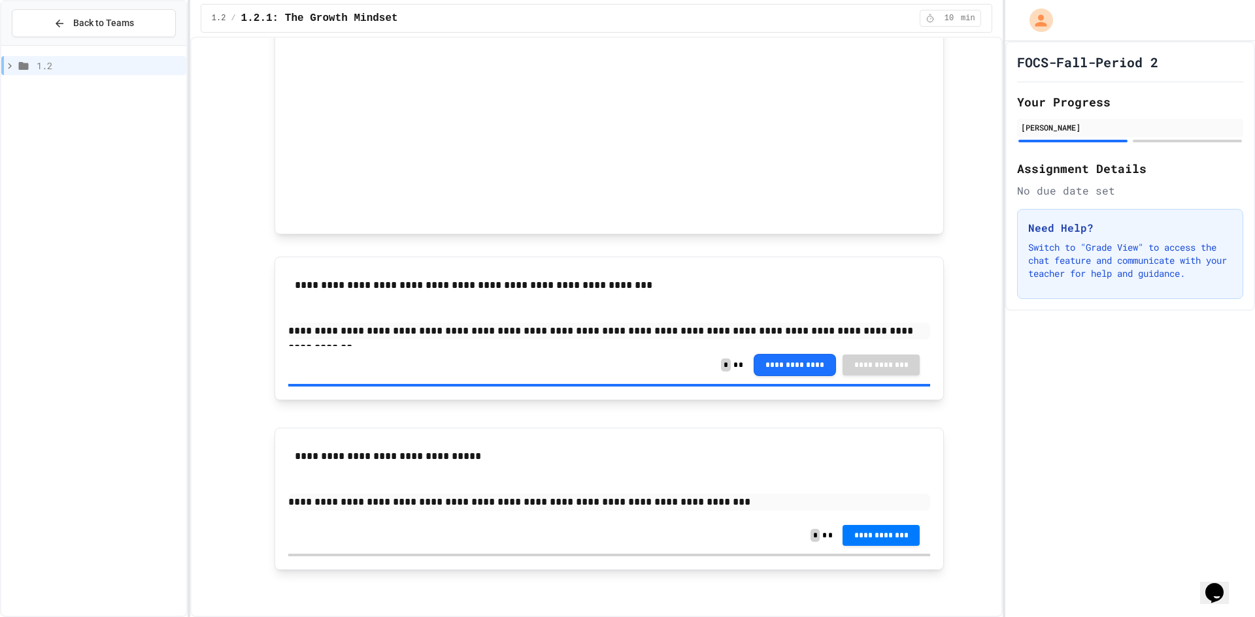
click at [842, 543] on button "**********" at bounding box center [880, 534] width 77 height 21
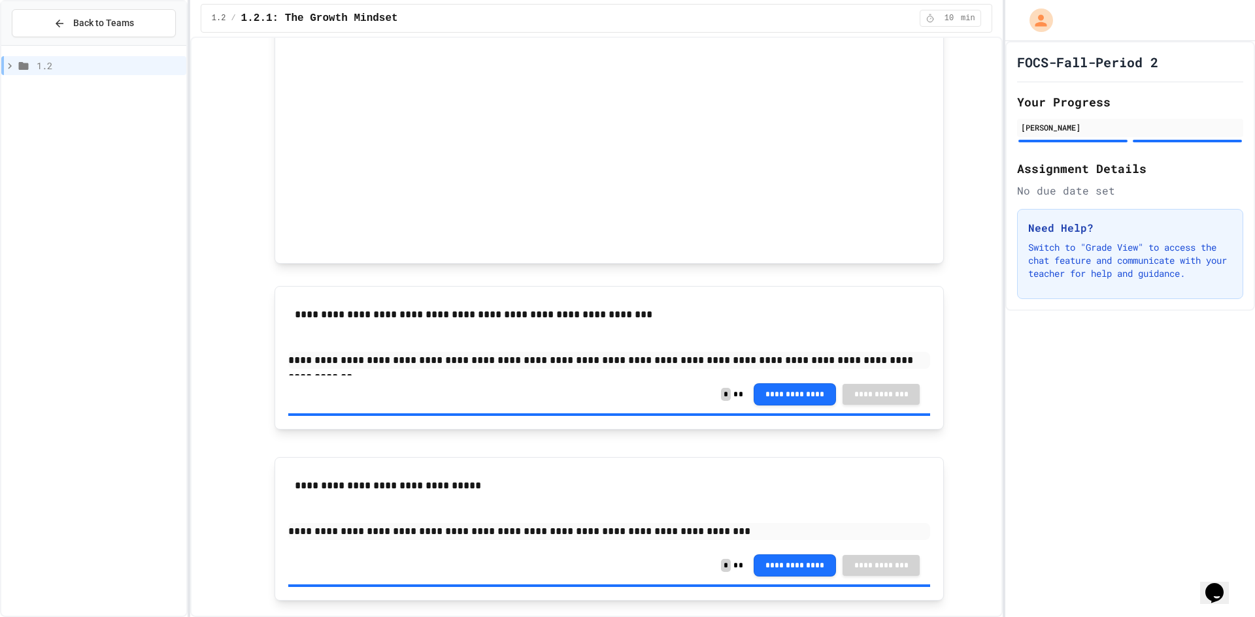
scroll to position [734, 0]
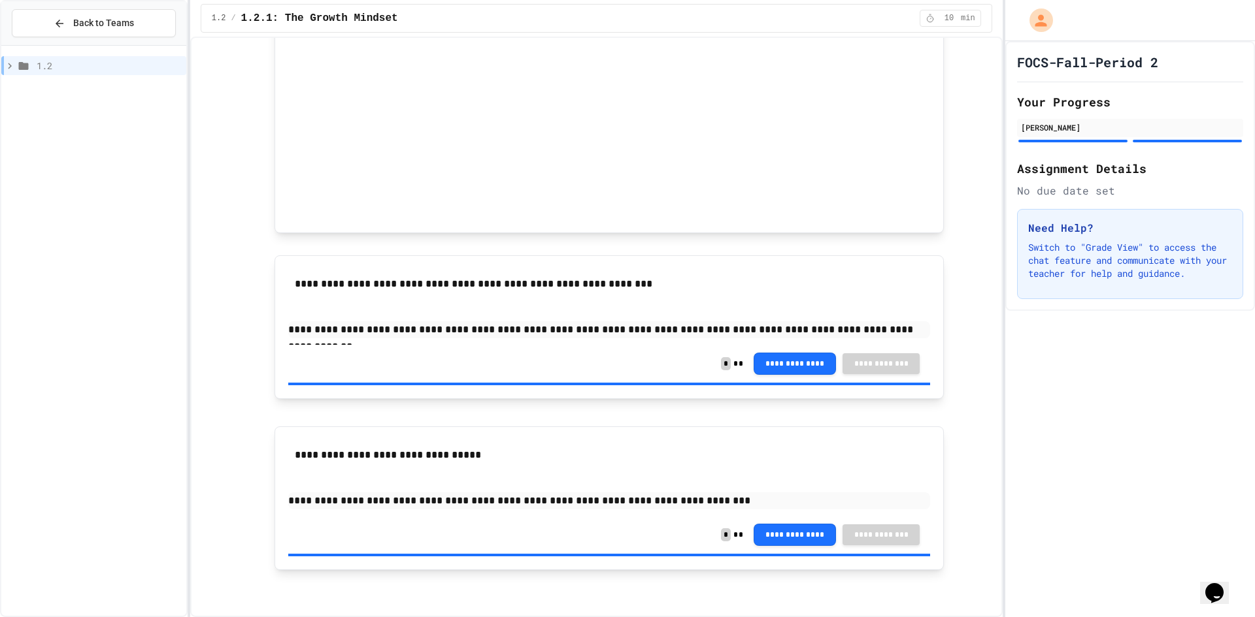
click at [0, 192] on div "Back to Teams 1.2" at bounding box center [94, 308] width 188 height 617
click at [95, 267] on div "1.2" at bounding box center [93, 331] width 185 height 560
click at [131, 24] on span "Back to Teams" at bounding box center [103, 23] width 61 height 14
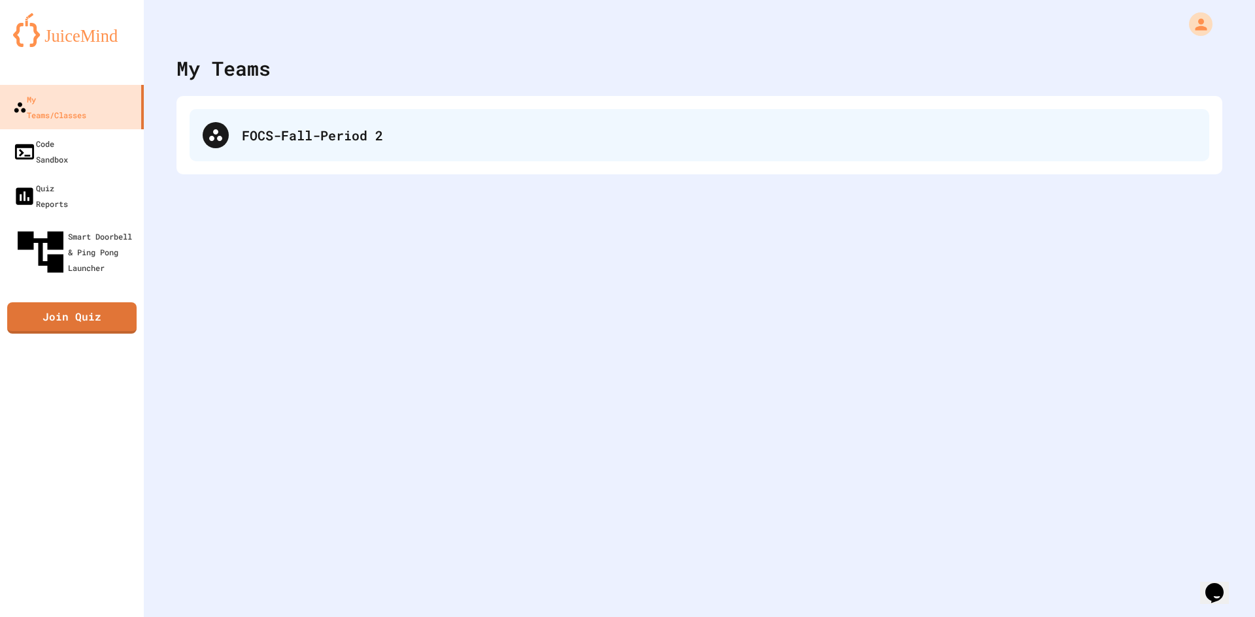
click at [333, 134] on div "FOCS-Fall-Period 2" at bounding box center [719, 135] width 954 height 20
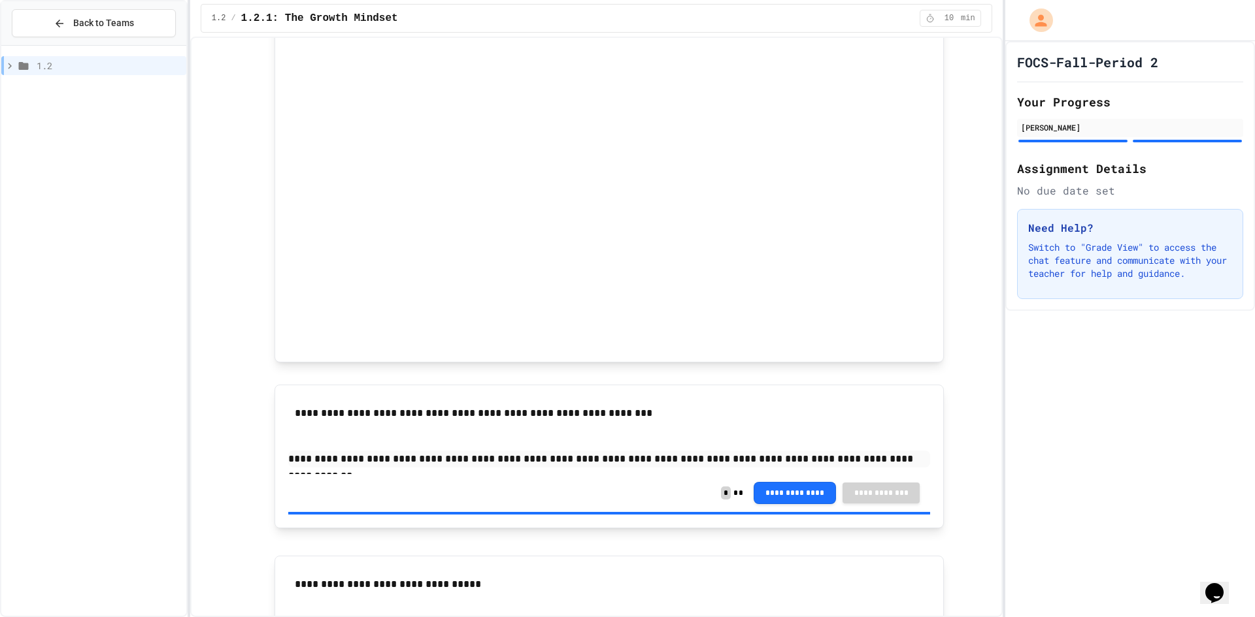
scroll to position [603, 0]
click at [91, 33] on button "Back to Teams" at bounding box center [94, 23] width 164 height 28
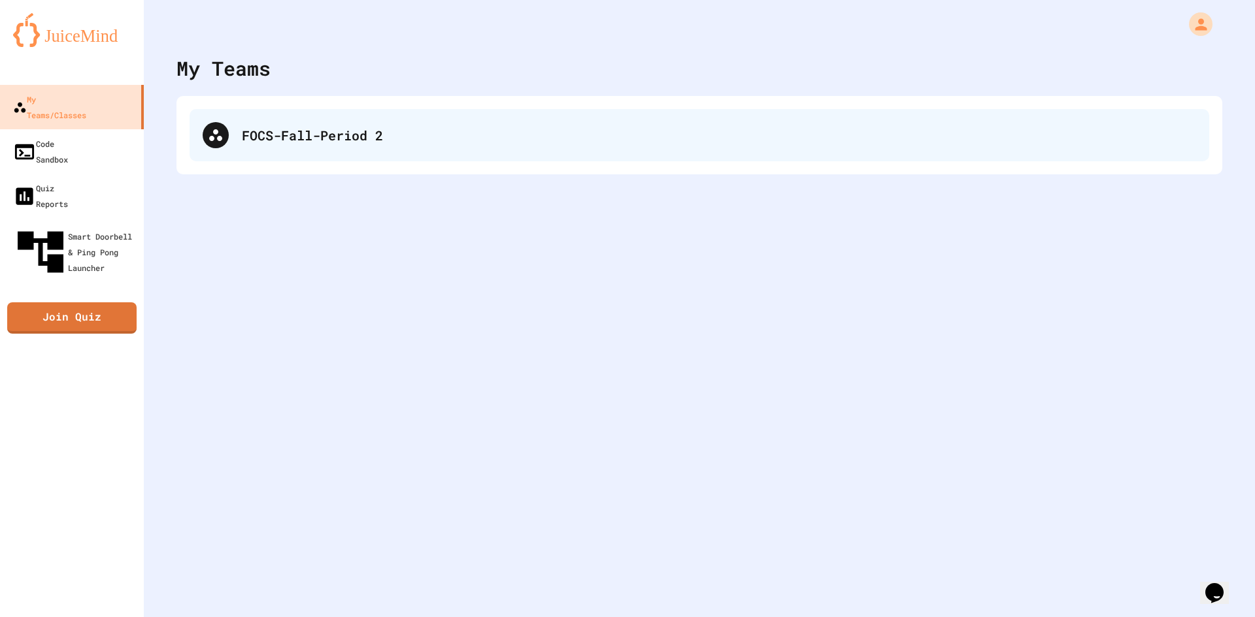
click at [267, 144] on div "FOCS-Fall-Period 2" at bounding box center [719, 135] width 954 height 20
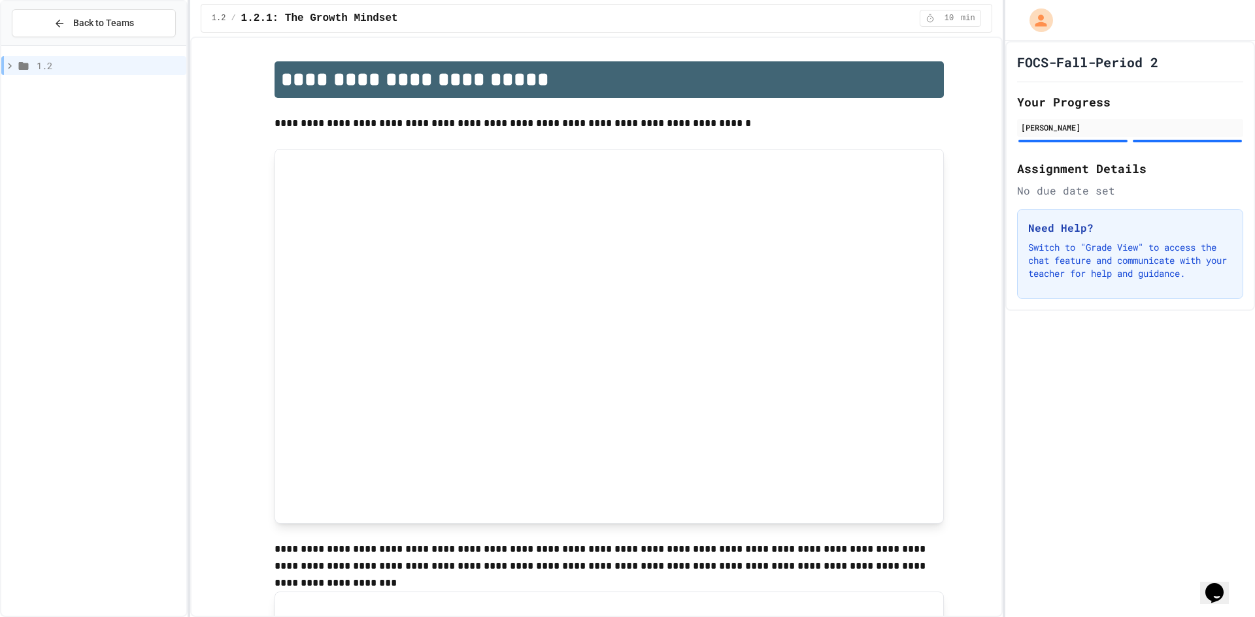
click at [10, 61] on icon at bounding box center [10, 66] width 12 height 12
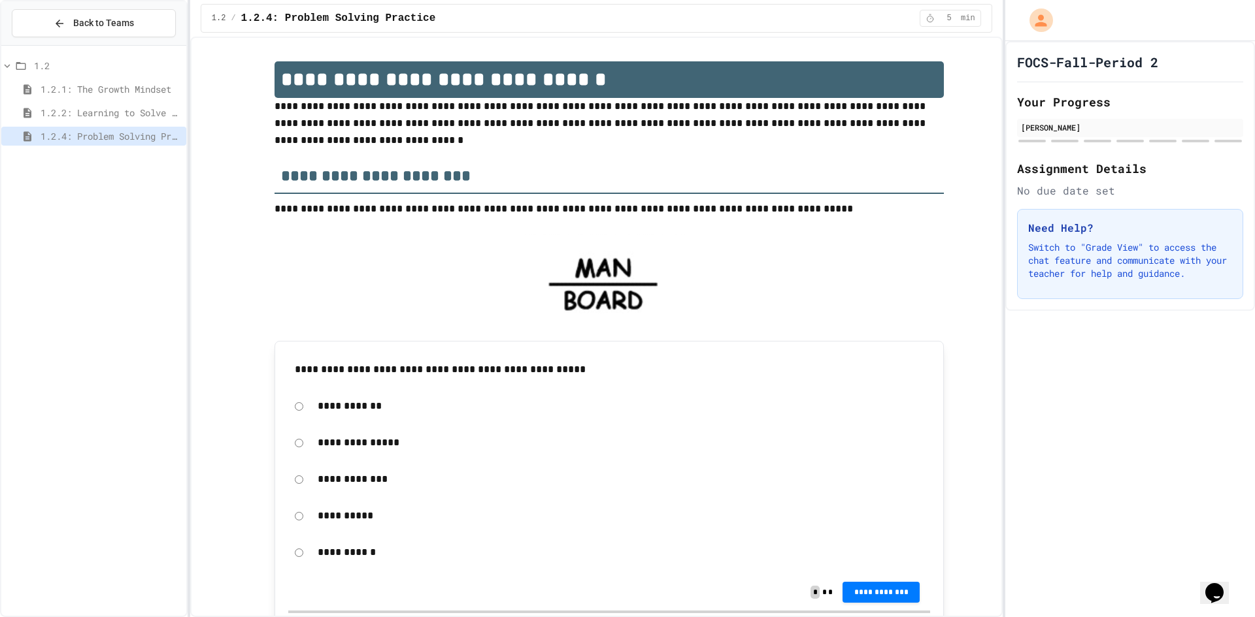
click at [79, 110] on span "1.2.2: Learning to Solve Hard Problems" at bounding box center [111, 113] width 140 height 14
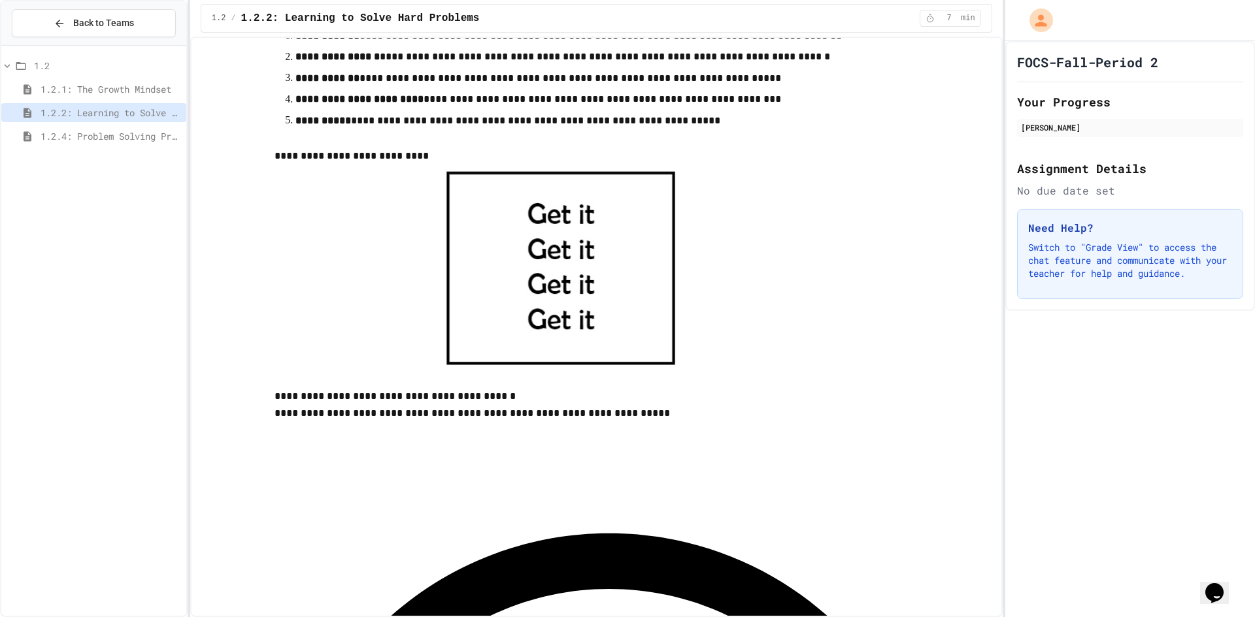
scroll to position [457, 0]
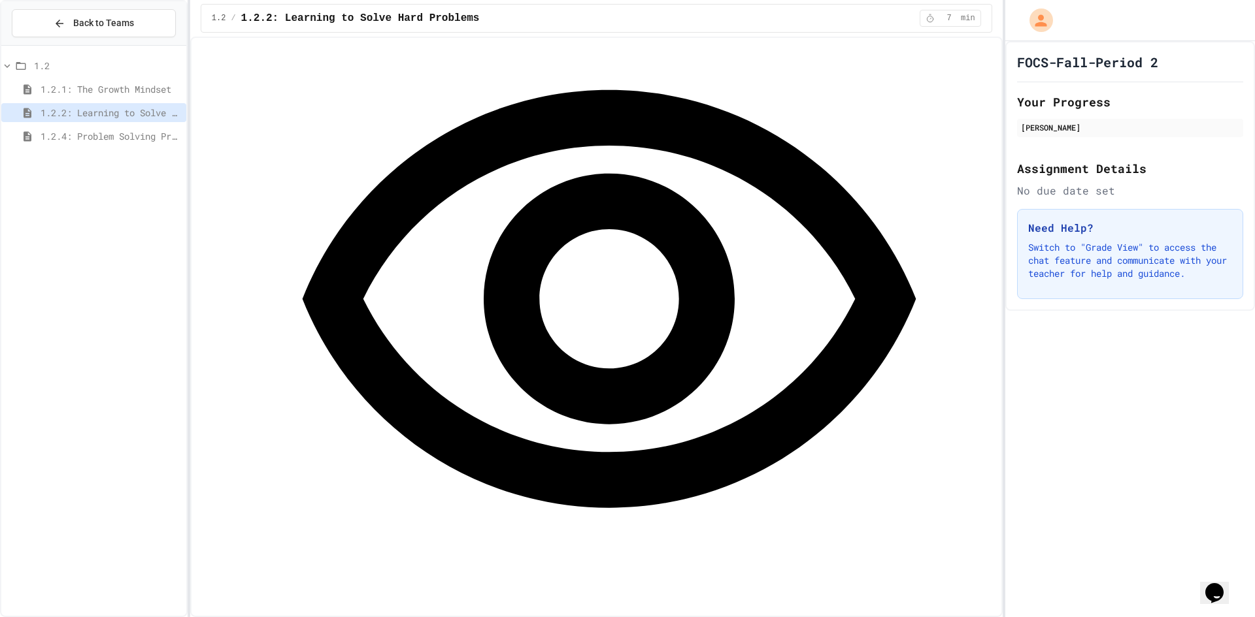
scroll to position [849, 0]
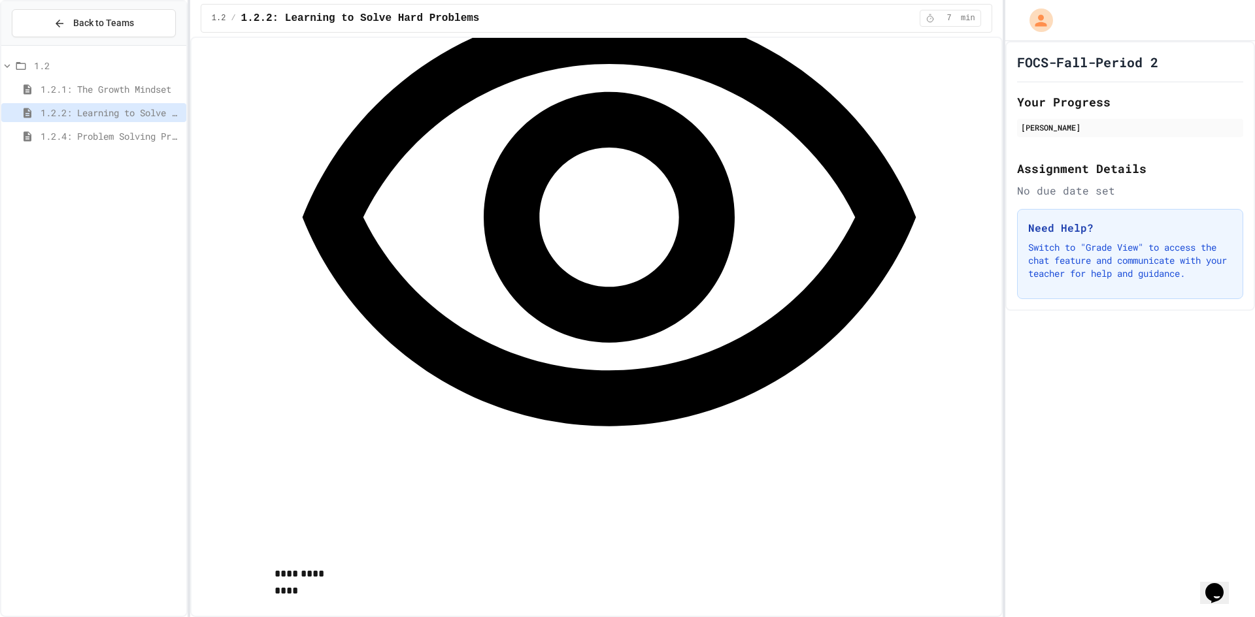
scroll to position [980, 0]
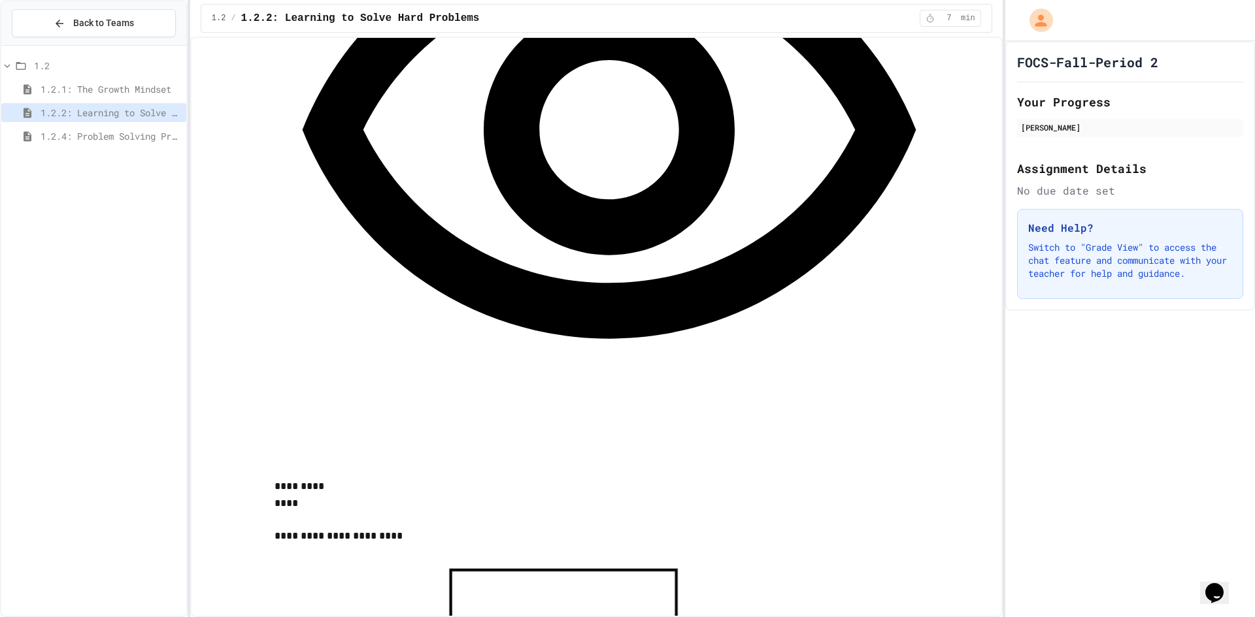
scroll to position [1242, 0]
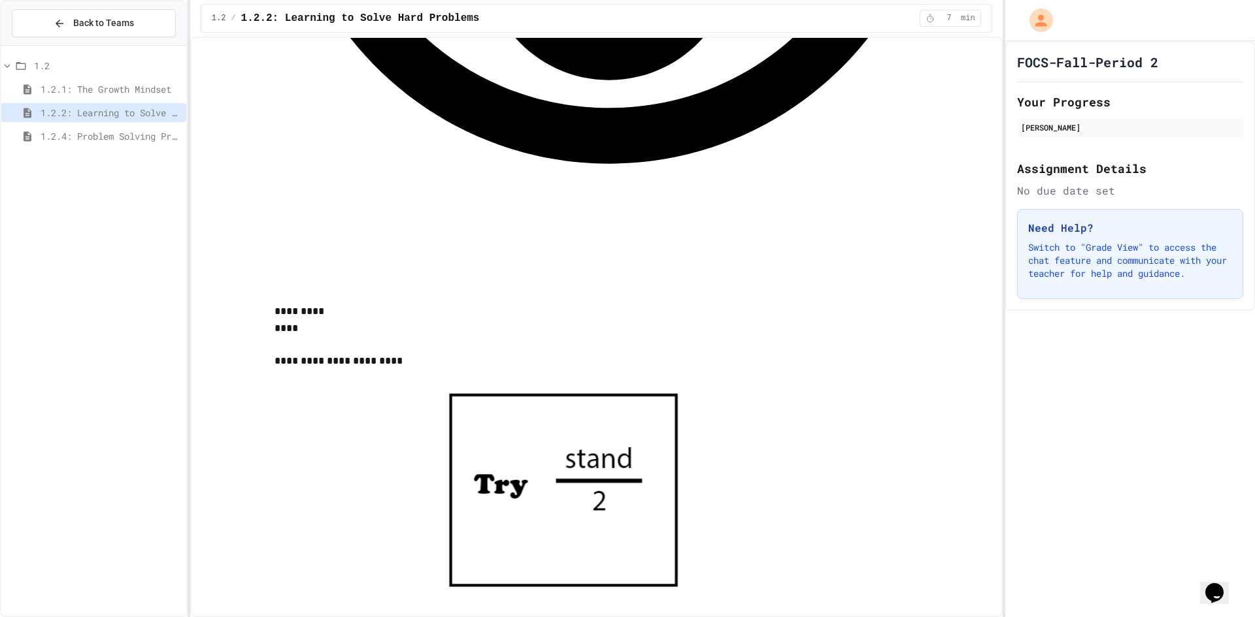
click at [88, 139] on span "1.2.4: Problem Solving Practice" at bounding box center [111, 136] width 140 height 14
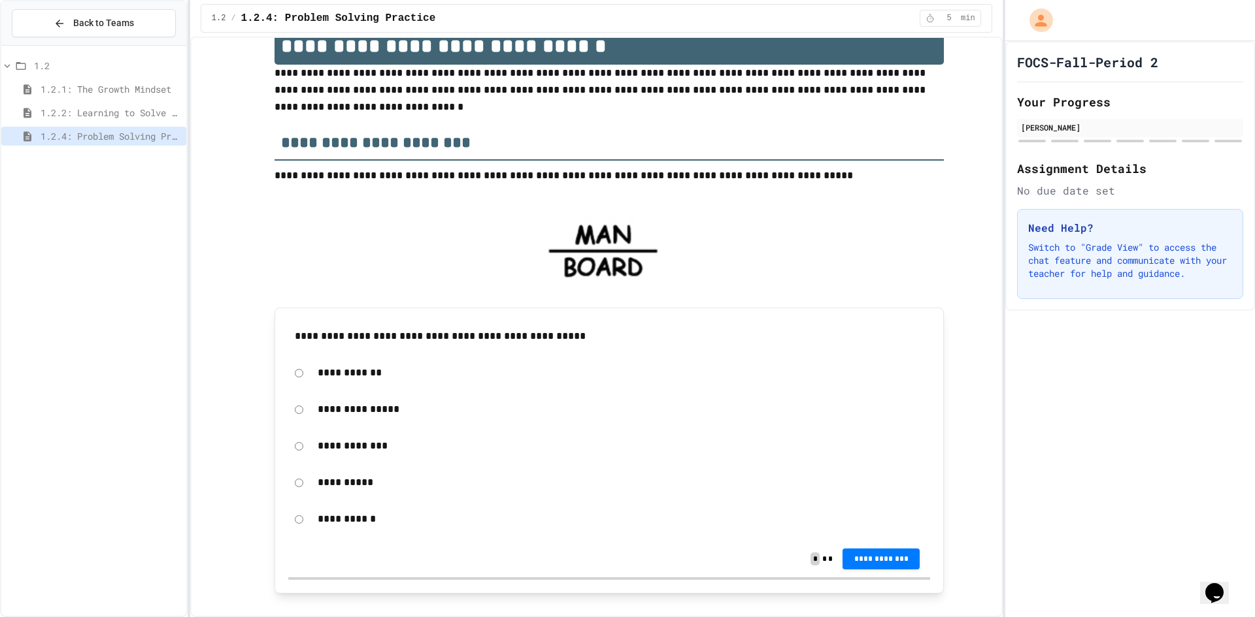
scroll to position [65, 0]
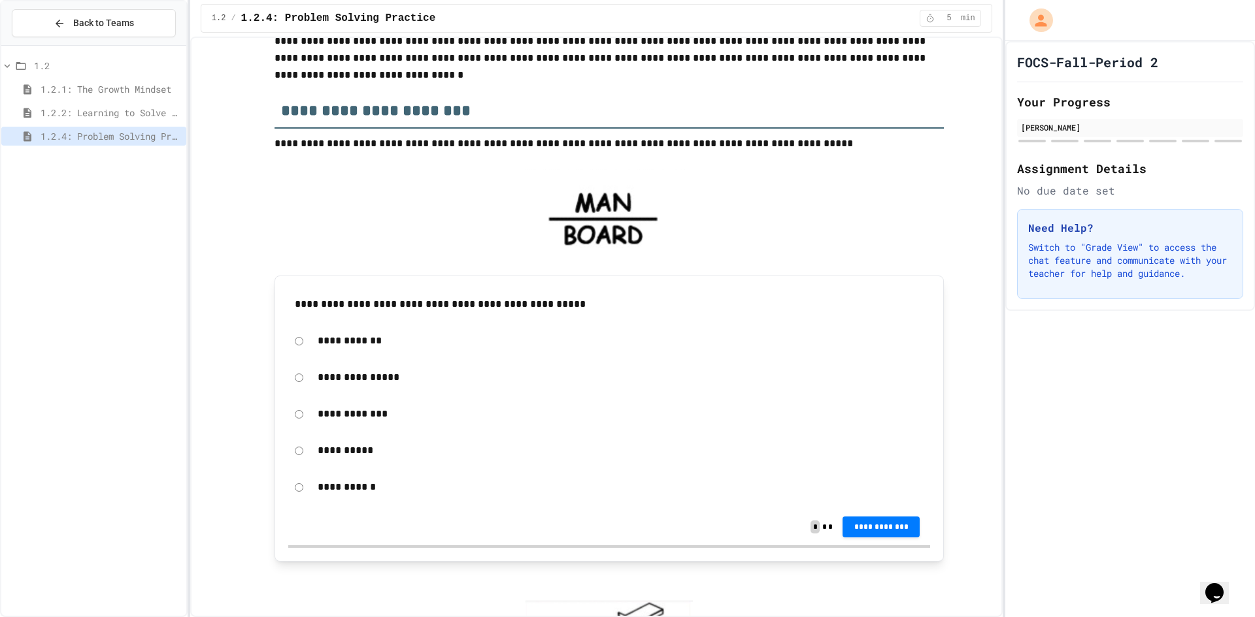
click at [279, 417] on div "**********" at bounding box center [608, 419] width 669 height 286
click at [870, 520] on button "**********" at bounding box center [880, 526] width 77 height 21
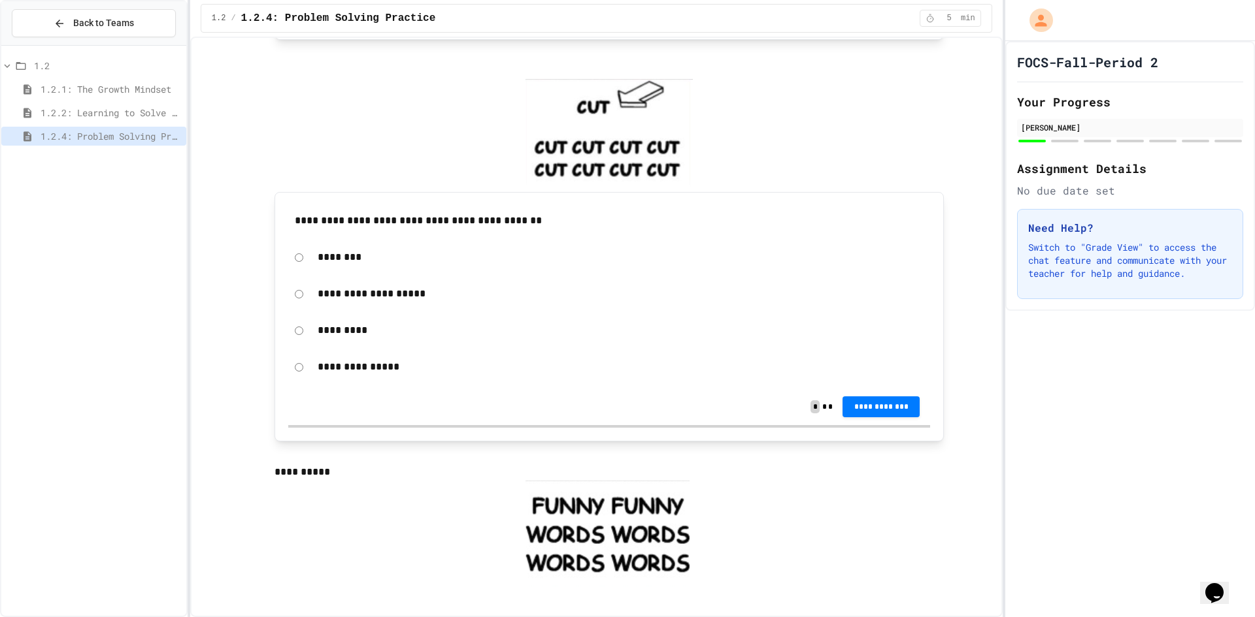
scroll to position [588, 0]
click at [861, 406] on span "**********" at bounding box center [881, 406] width 56 height 10
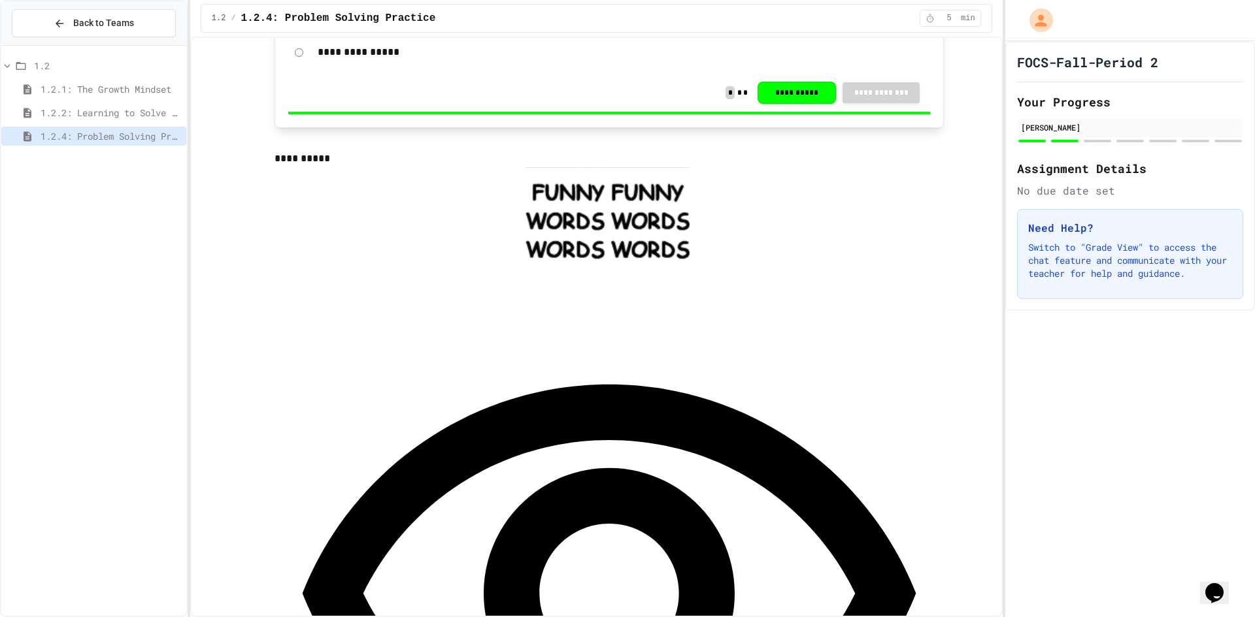
scroll to position [915, 0]
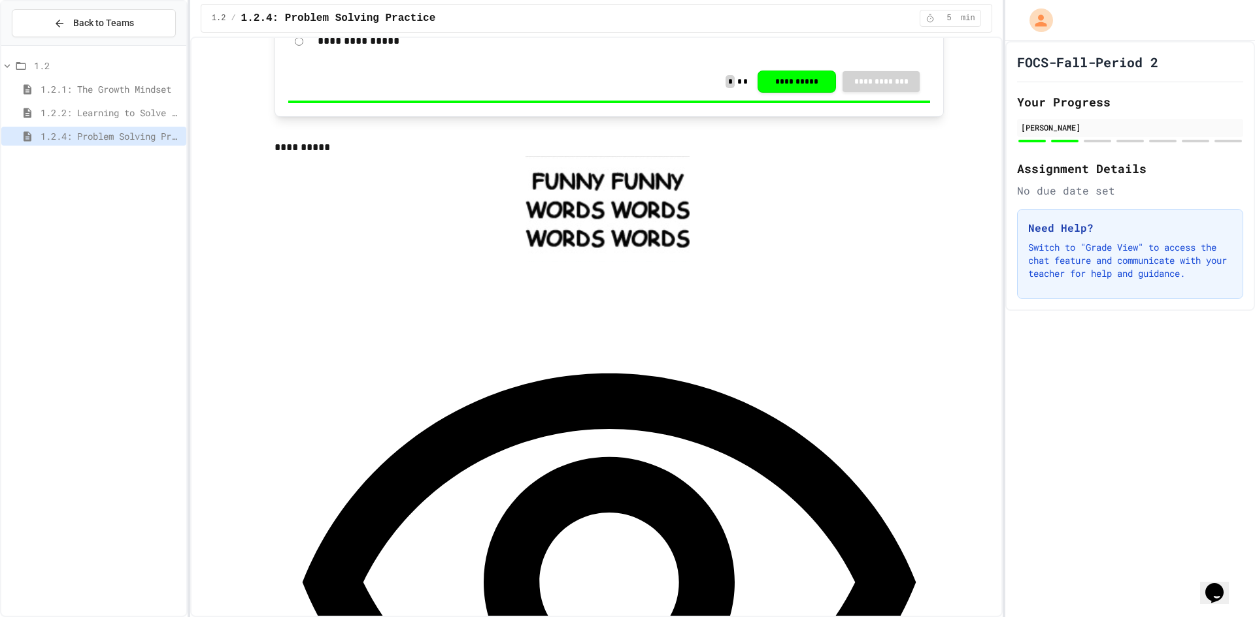
click at [493, 293] on div "**********" at bounding box center [608, 613] width 669 height 702
click at [99, 338] on div "1.2 1.2.1: The Growth Mindset 1.2.2: Learning to Solve Hard Problems 1.2.4: Pro…" at bounding box center [93, 331] width 185 height 560
click at [917, 294] on div "**********" at bounding box center [608, 613] width 669 height 702
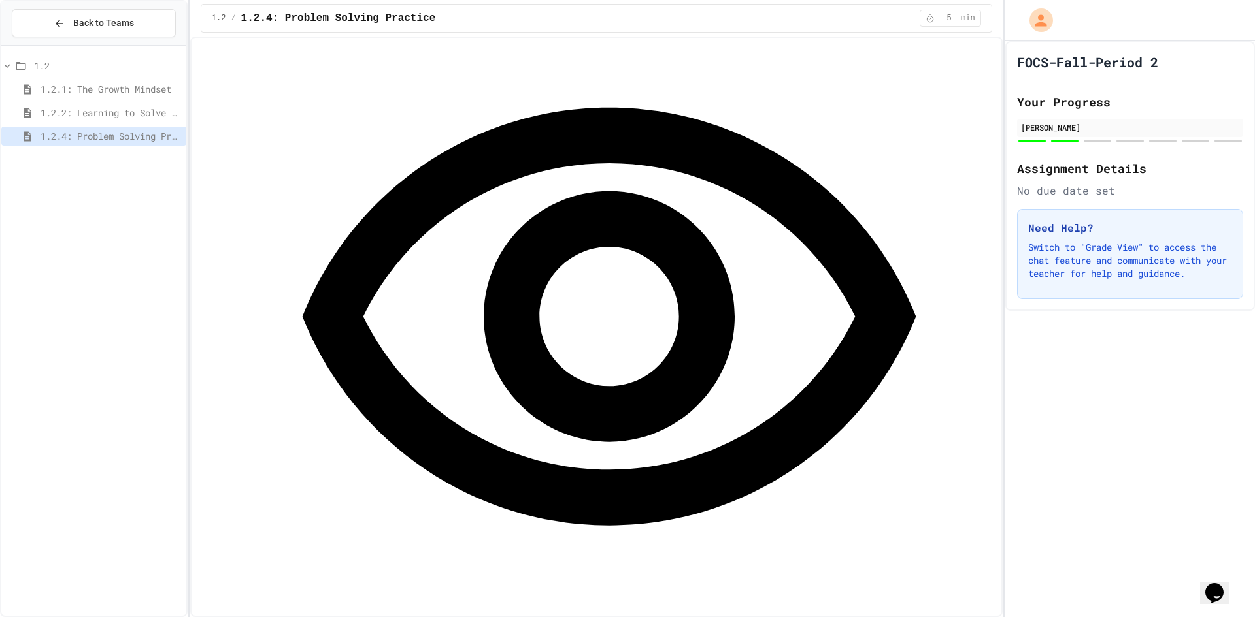
scroll to position [1307, 0]
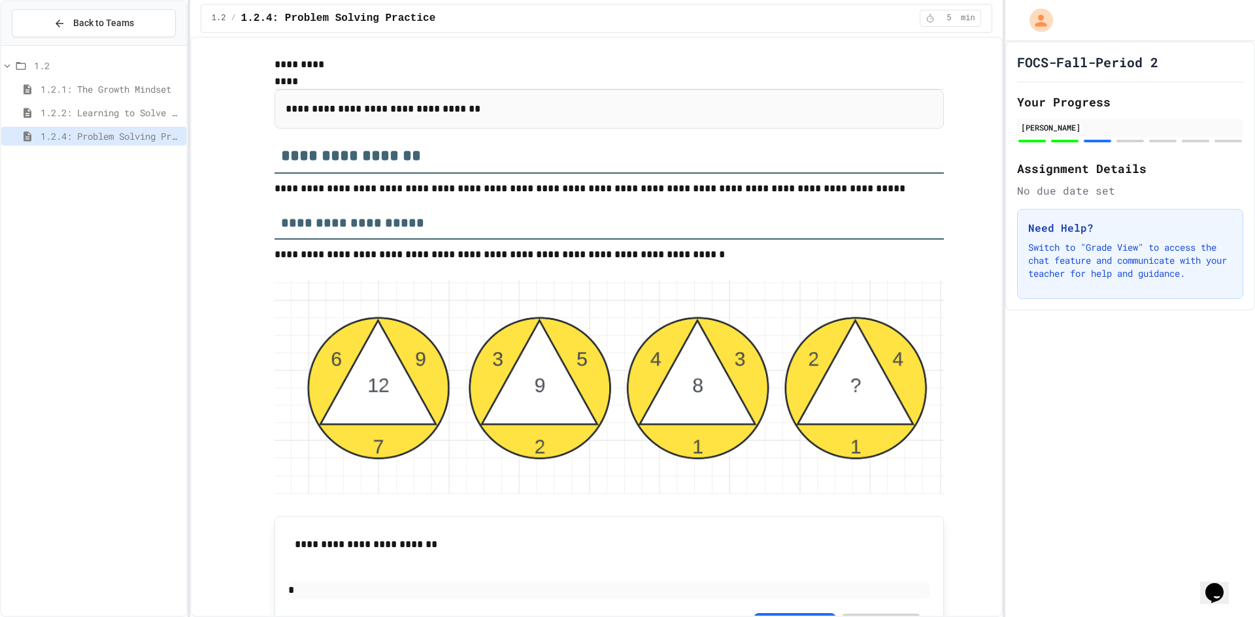
scroll to position [1764, 0]
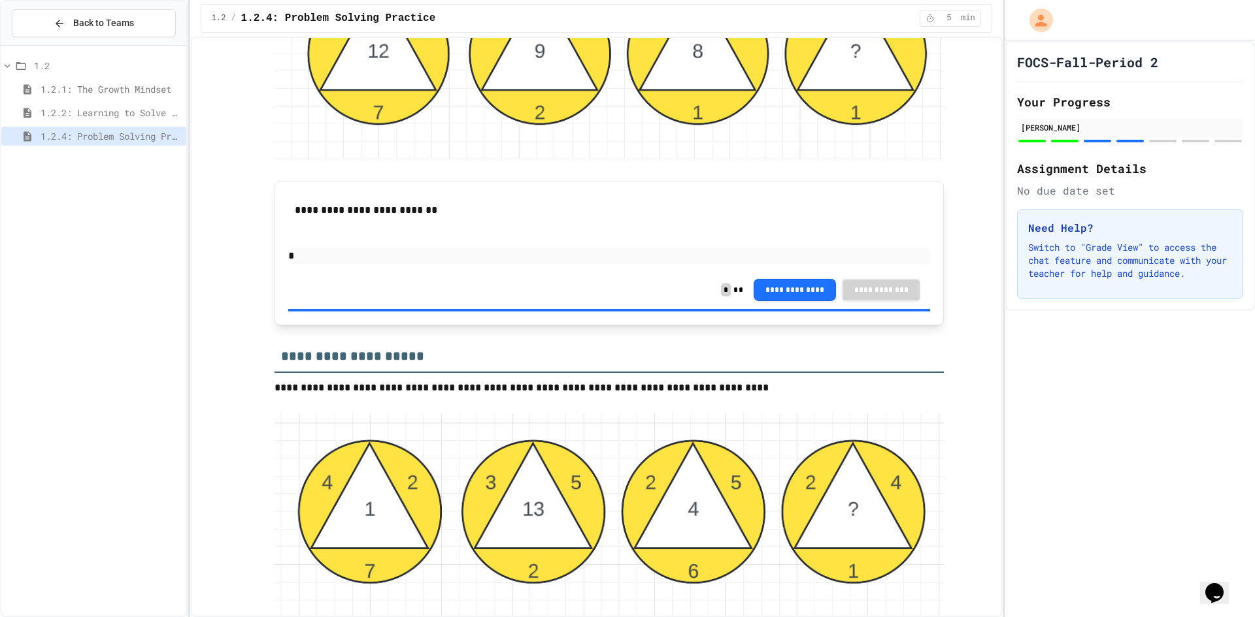
scroll to position [2091, 0]
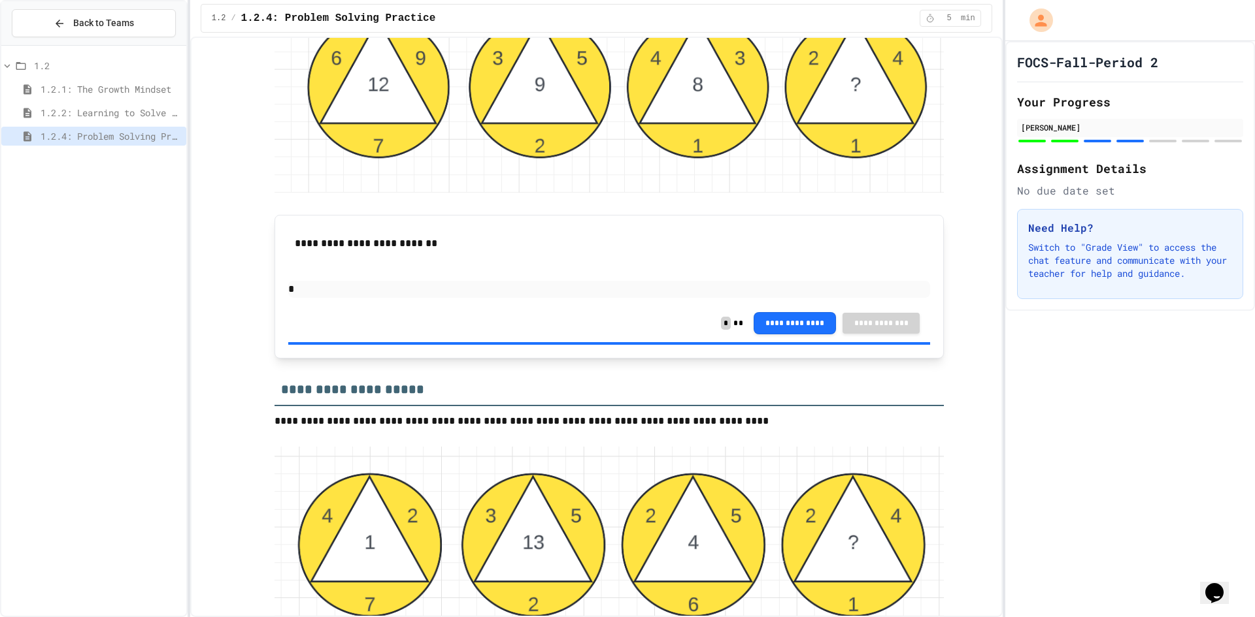
drag, startPoint x: 197, startPoint y: 368, endPoint x: 197, endPoint y: 359, distance: 8.5
click at [197, 366] on div "**********" at bounding box center [596, 327] width 812 height 581
click at [5, 413] on div "1.2 1.2.1: The Growth Mindset 1.2.2: Learning to Solve Hard Problems 1.2.4: Pro…" at bounding box center [93, 331] width 185 height 560
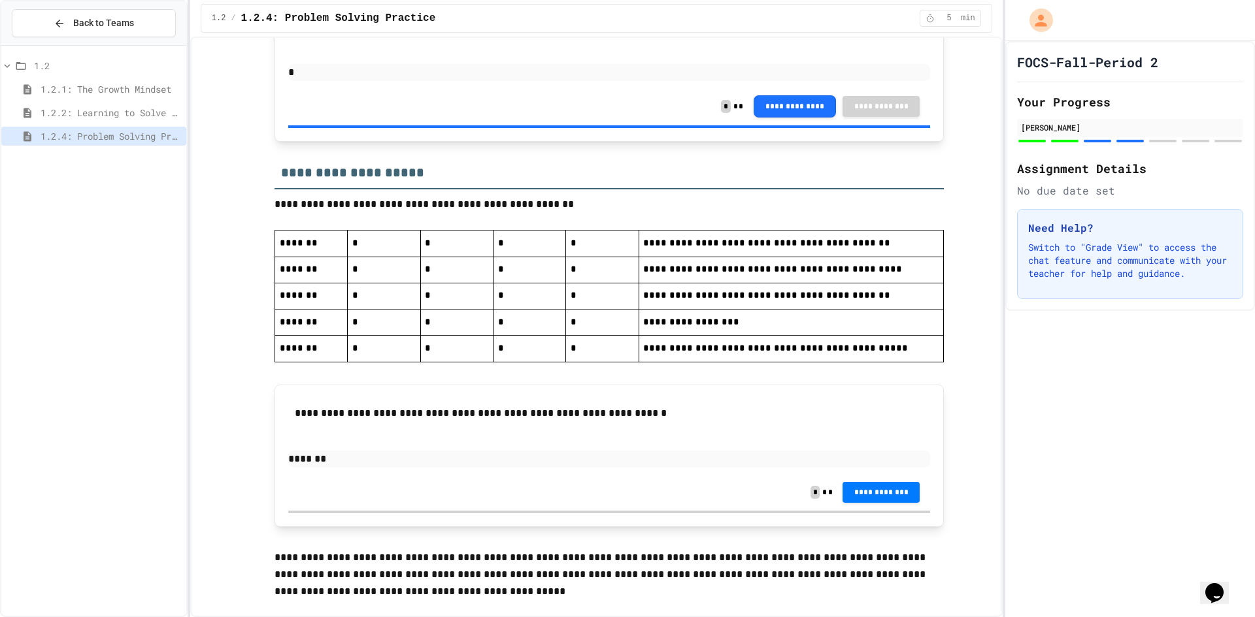
scroll to position [2902, 0]
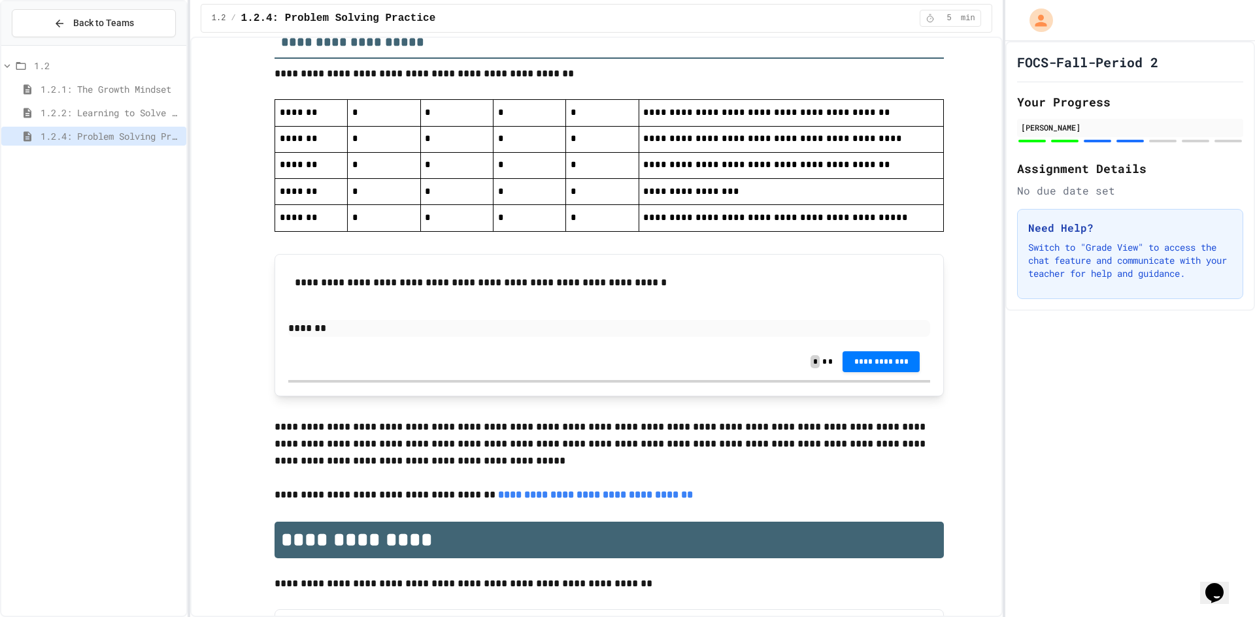
click at [157, 382] on div "1.2 1.2.1: The Growth Mindset 1.2.2: Learning to Solve Hard Problems 1.2.4: Pro…" at bounding box center [93, 331] width 185 height 560
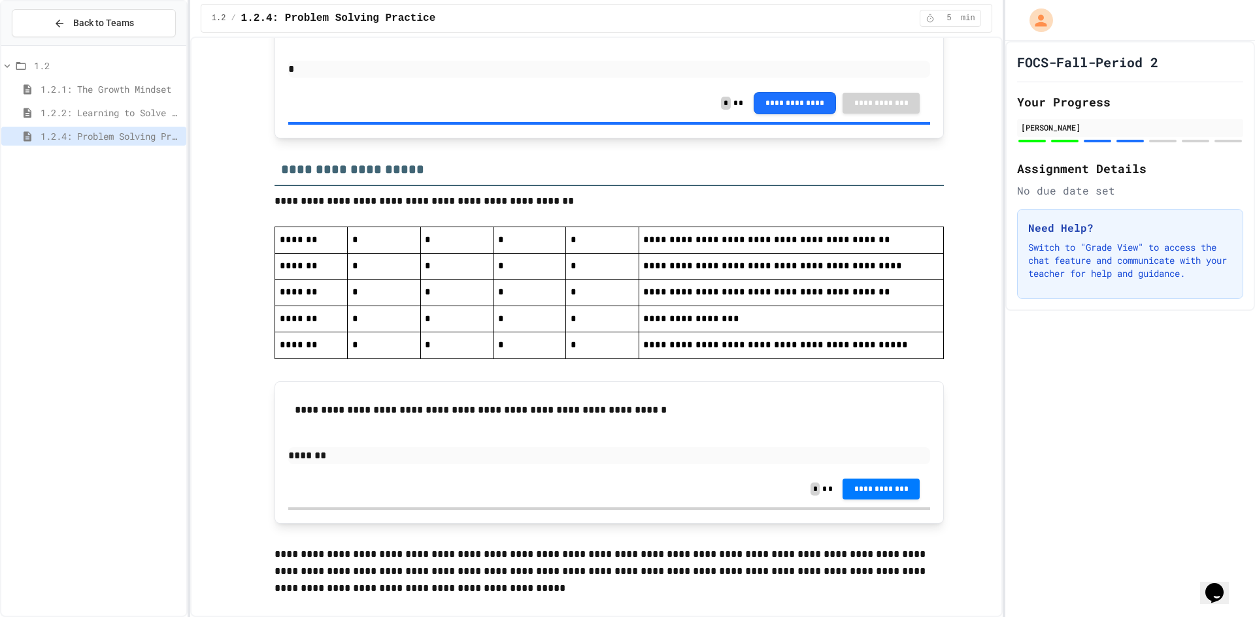
scroll to position [2771, 0]
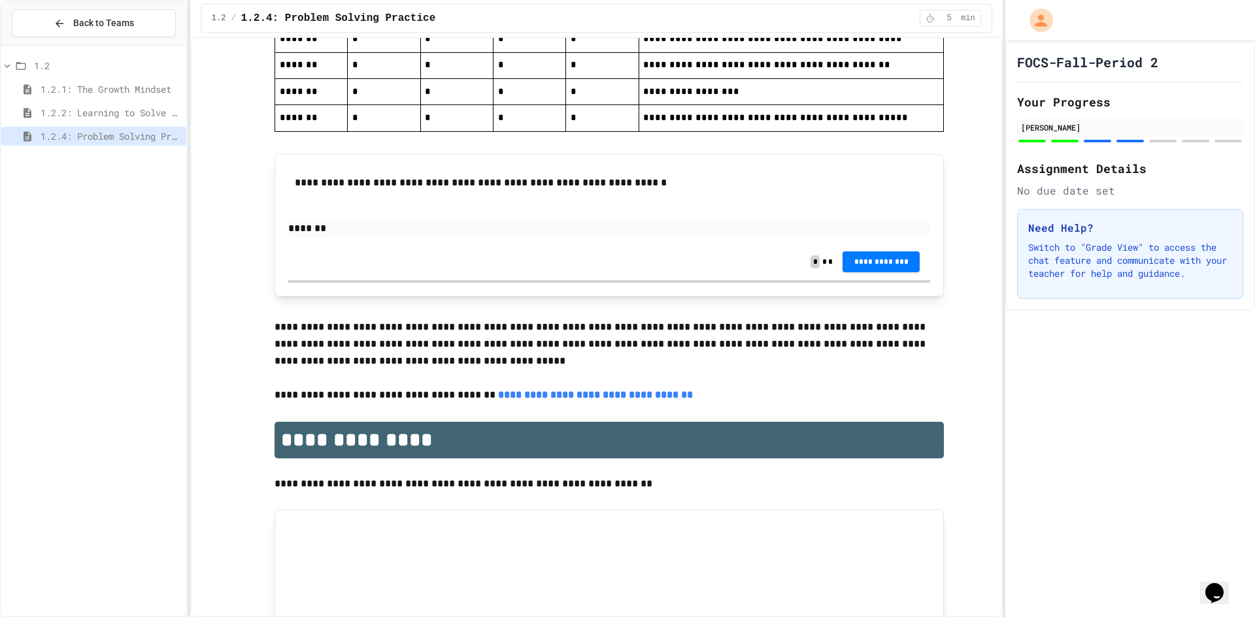
scroll to position [3033, 0]
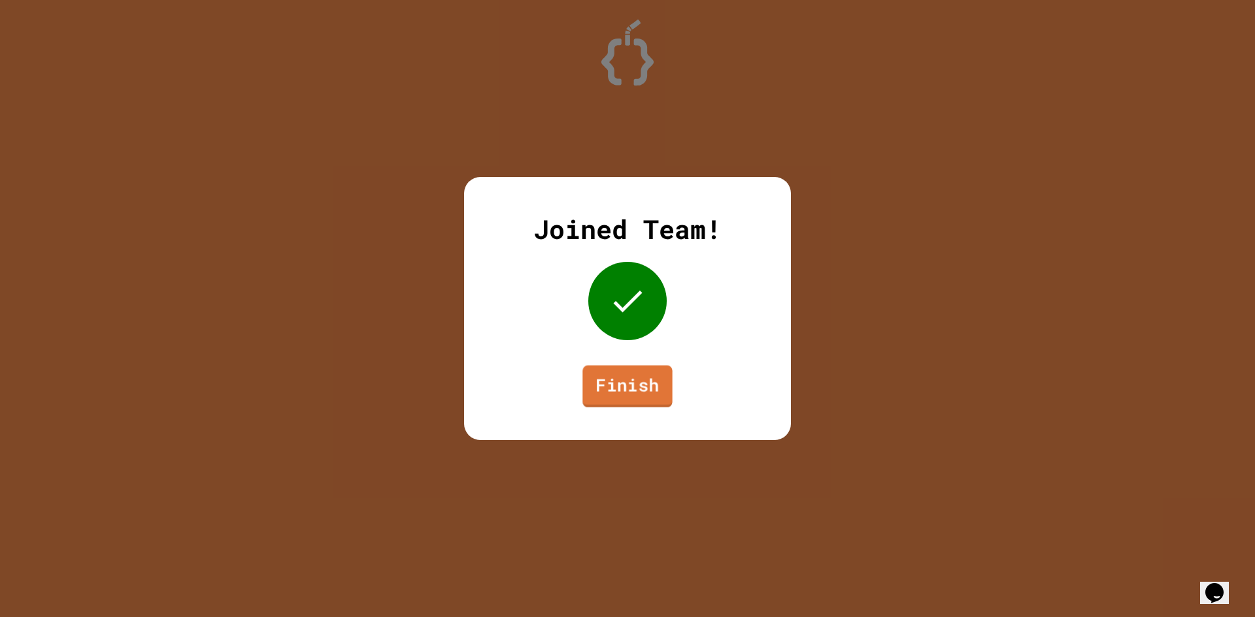
click at [646, 393] on link "Finish" at bounding box center [627, 387] width 90 height 42
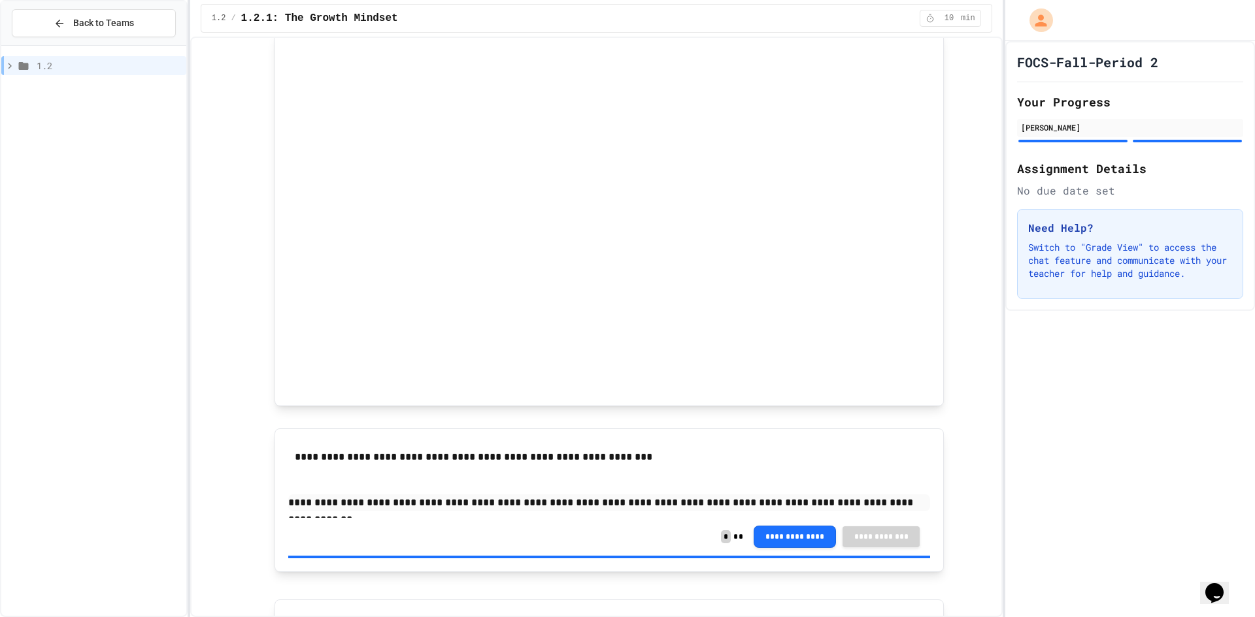
scroll to position [734, 0]
